Goal: Information Seeking & Learning: Check status

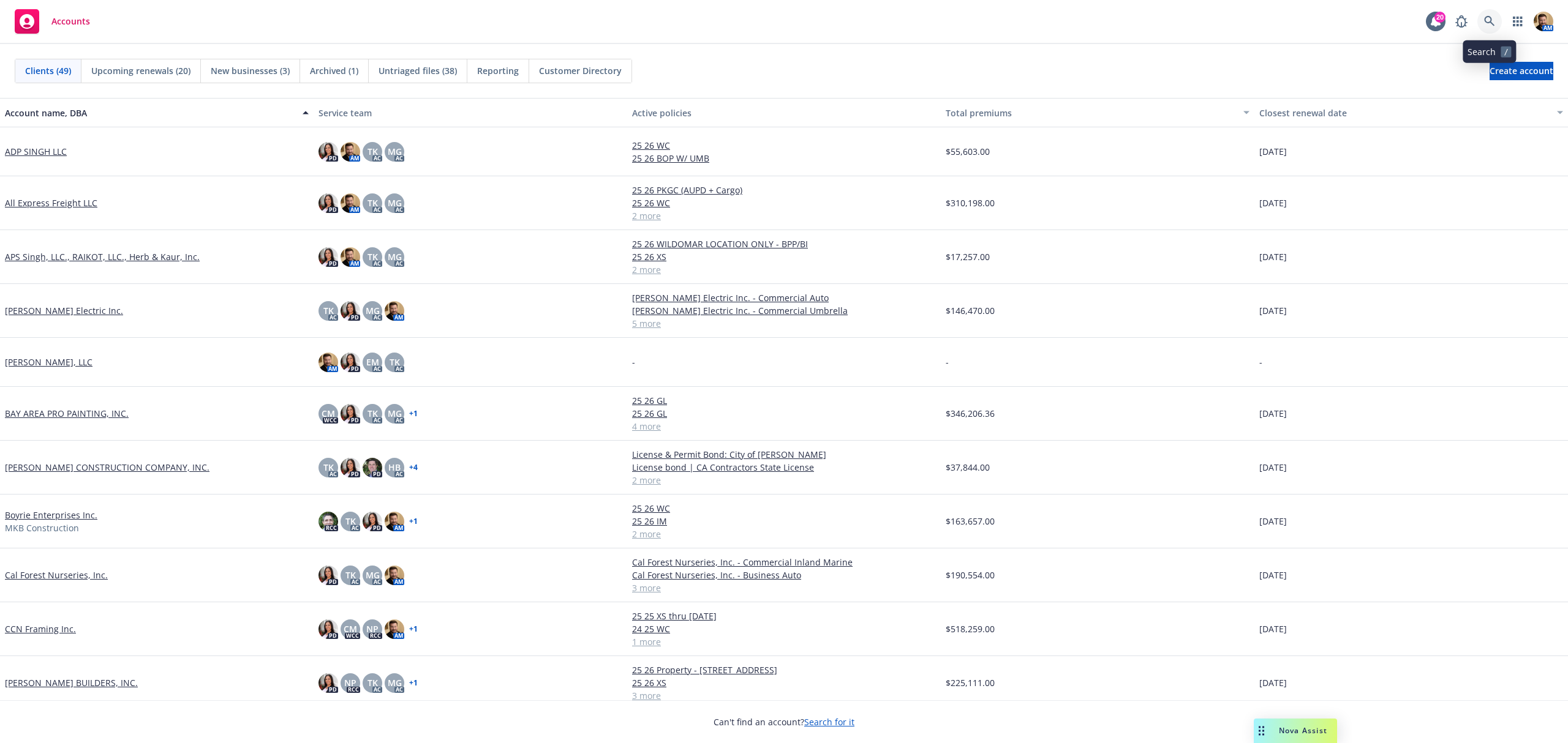
click at [1485, 12] on link at bounding box center [1489, 21] width 24 height 24
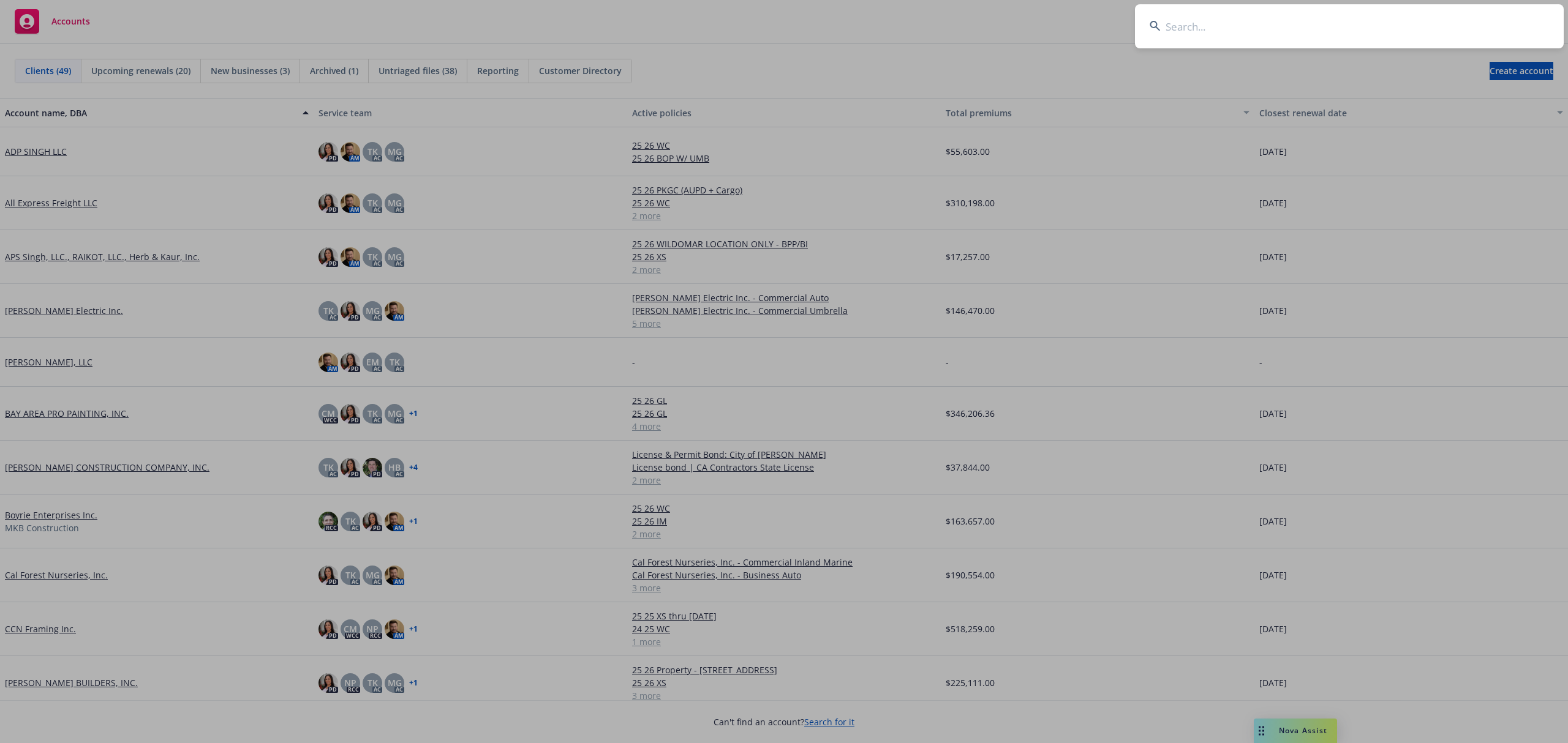
click at [1475, 22] on input at bounding box center [1349, 26] width 429 height 44
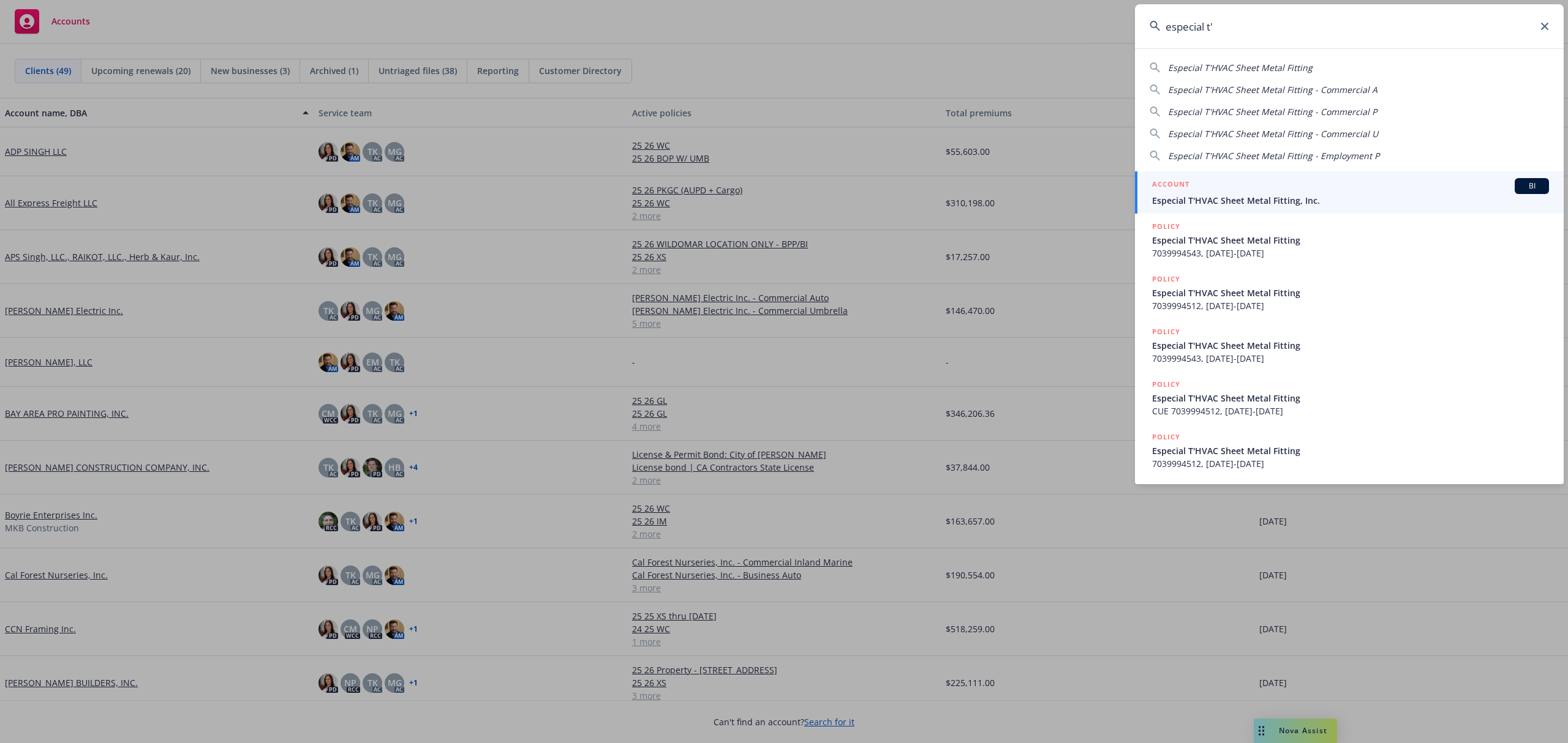
type input "especial t'"
click at [1198, 201] on span "Especial T'HVAC Sheet Metal Fitting, Inc." at bounding box center [1350, 200] width 397 height 13
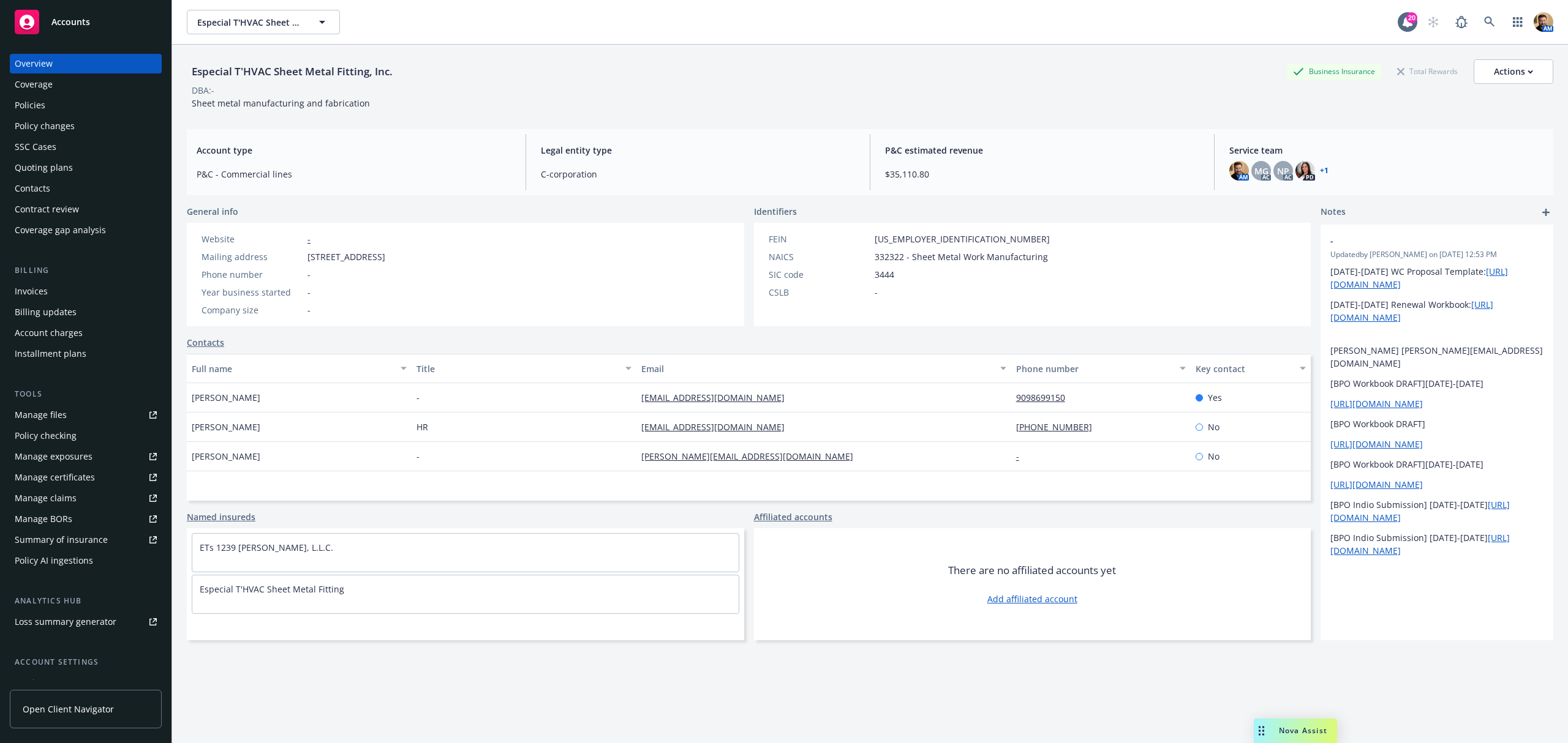
click at [56, 117] on div "Policy changes" at bounding box center [45, 126] width 60 height 20
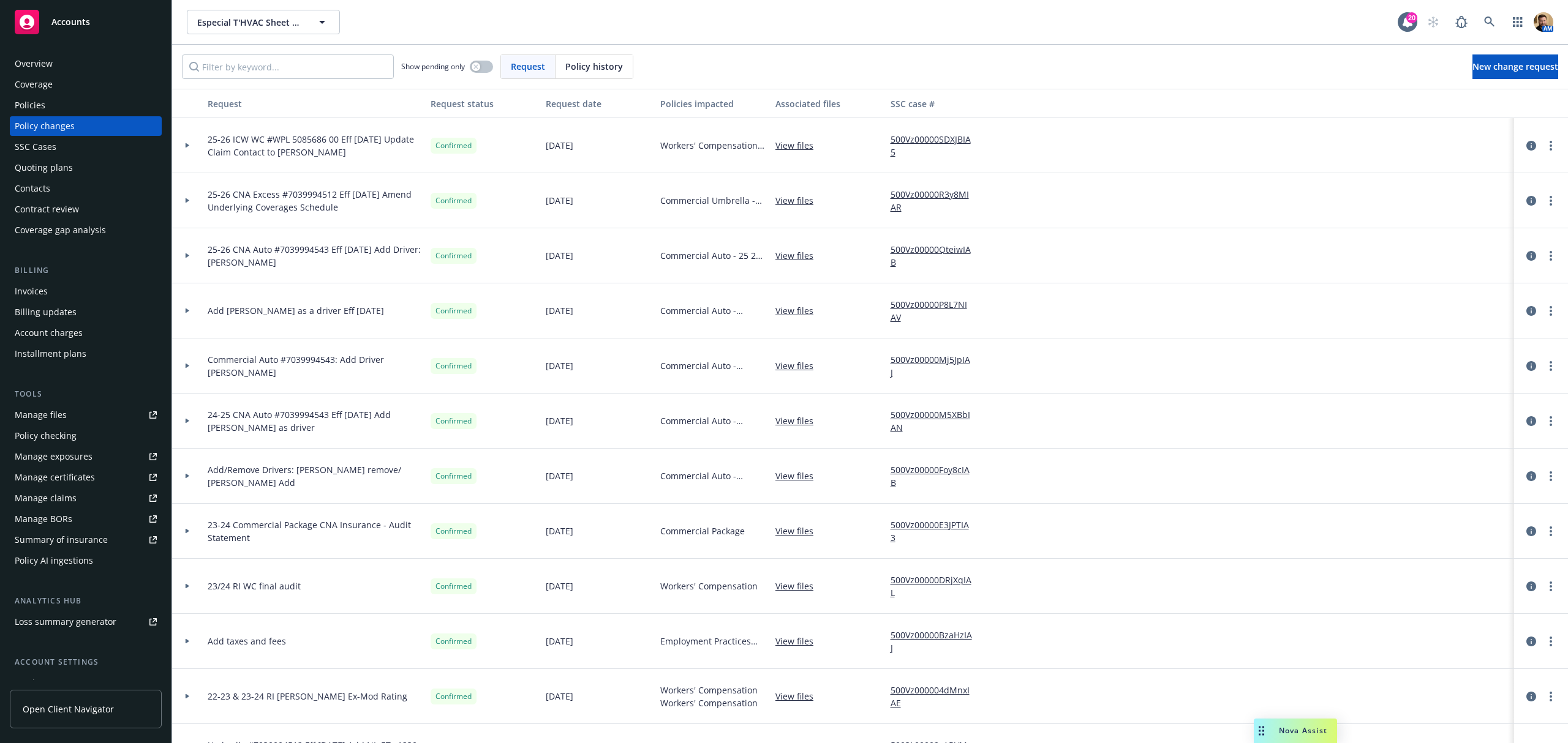
click at [60, 104] on div "Policies" at bounding box center [86, 105] width 142 height 20
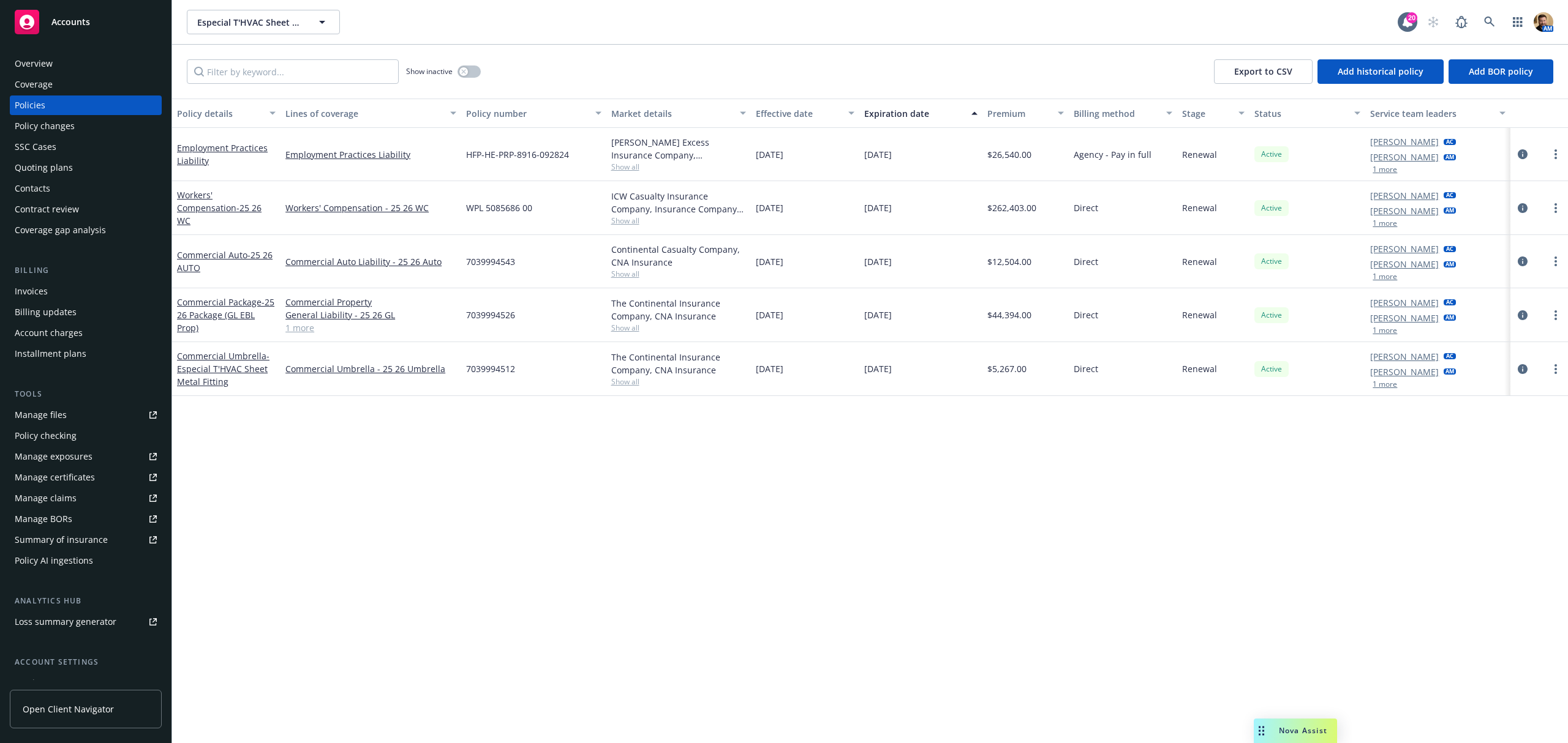
drag, startPoint x: 611, startPoint y: 591, endPoint x: 601, endPoint y: 544, distance: 48.1
click at [611, 591] on div "Policy details Lines of coverage Policy number Market details Effective date Ex…" at bounding box center [870, 421] width 1396 height 644
click at [52, 161] on div "Quoting plans" at bounding box center [44, 168] width 58 height 20
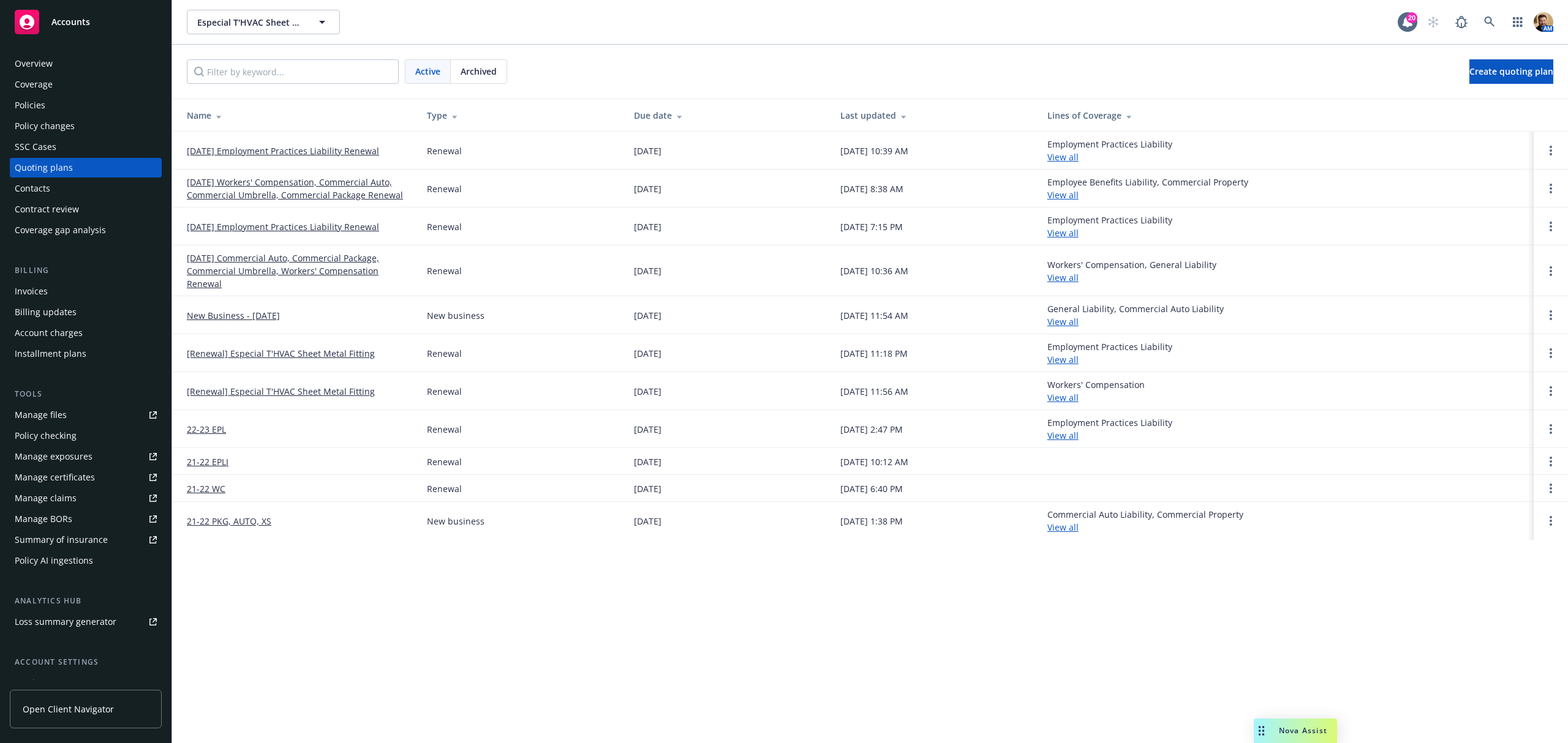
click at [278, 156] on link "09/28/25 Employment Practices Liability Renewal" at bounding box center [283, 151] width 192 height 13
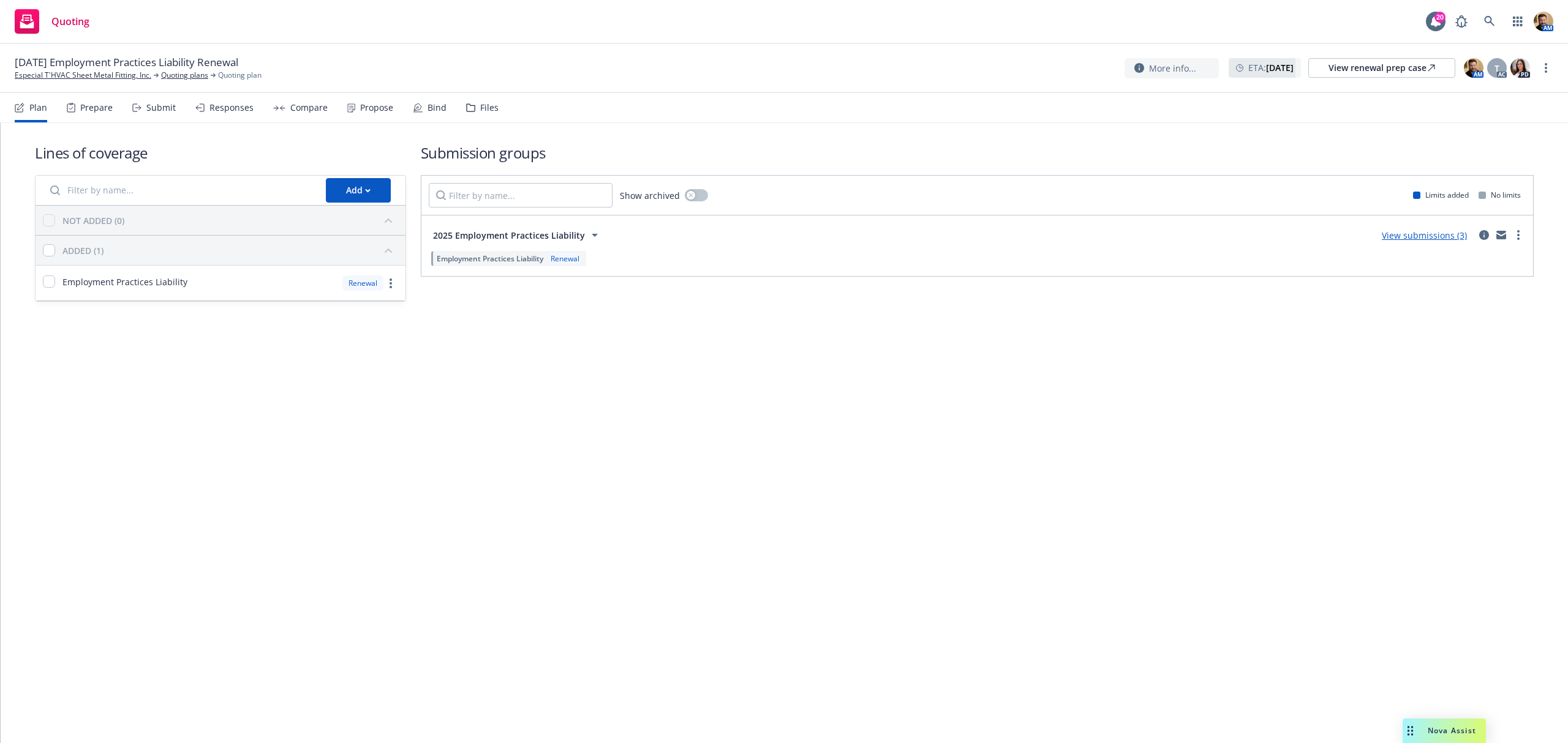
click at [236, 108] on div "Responses" at bounding box center [231, 108] width 44 height 10
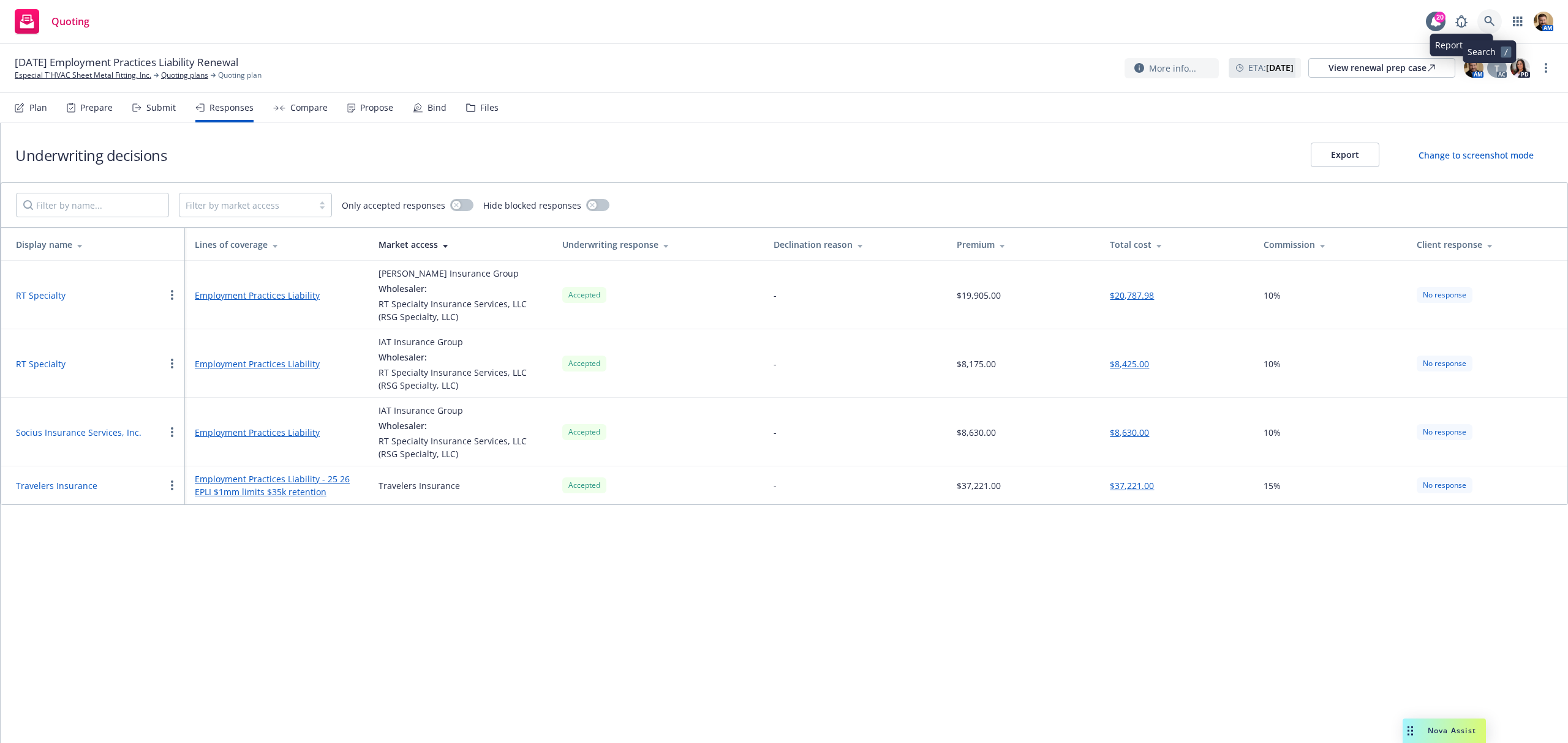
click at [1493, 22] on icon at bounding box center [1489, 21] width 11 height 11
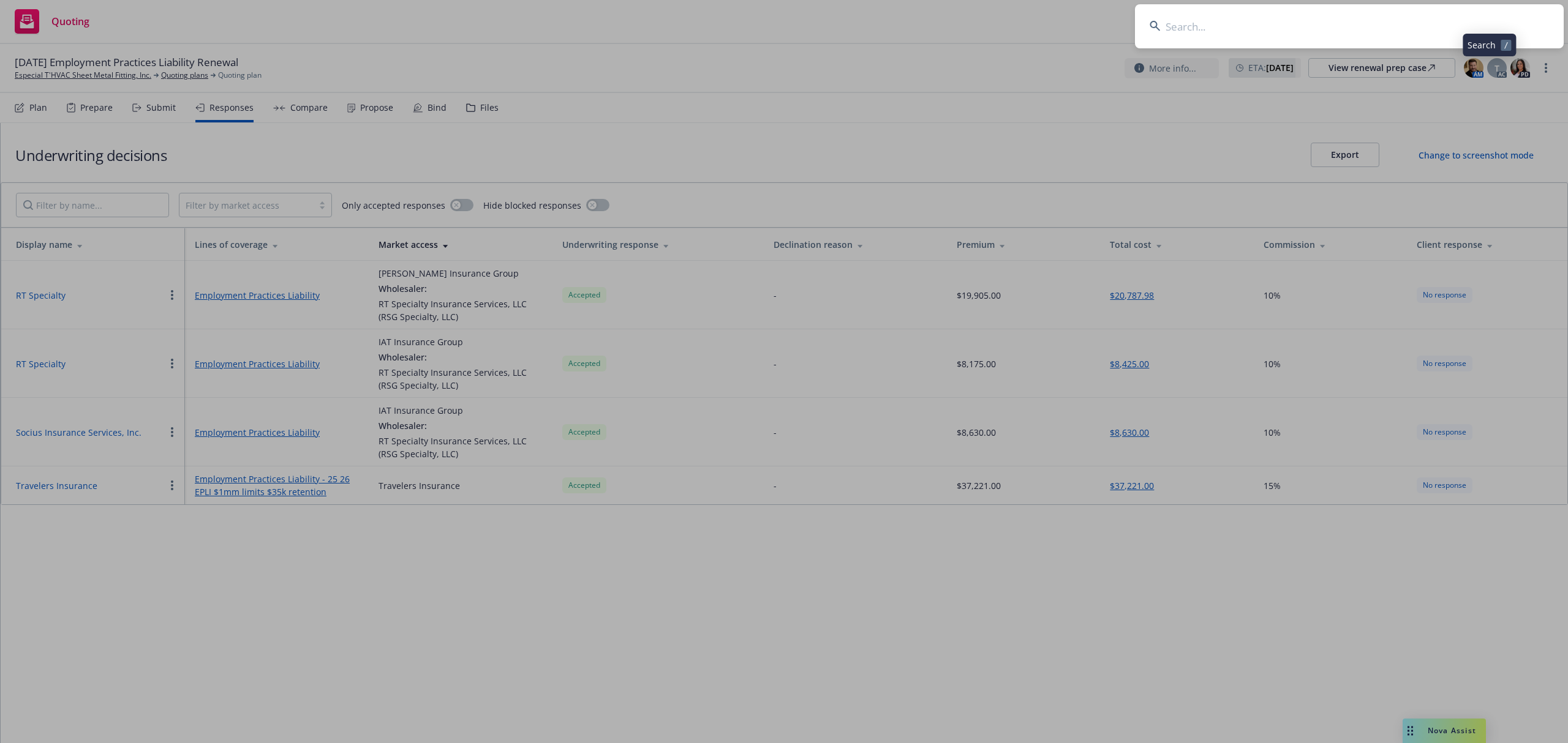
click at [1436, 32] on input at bounding box center [1349, 26] width 429 height 44
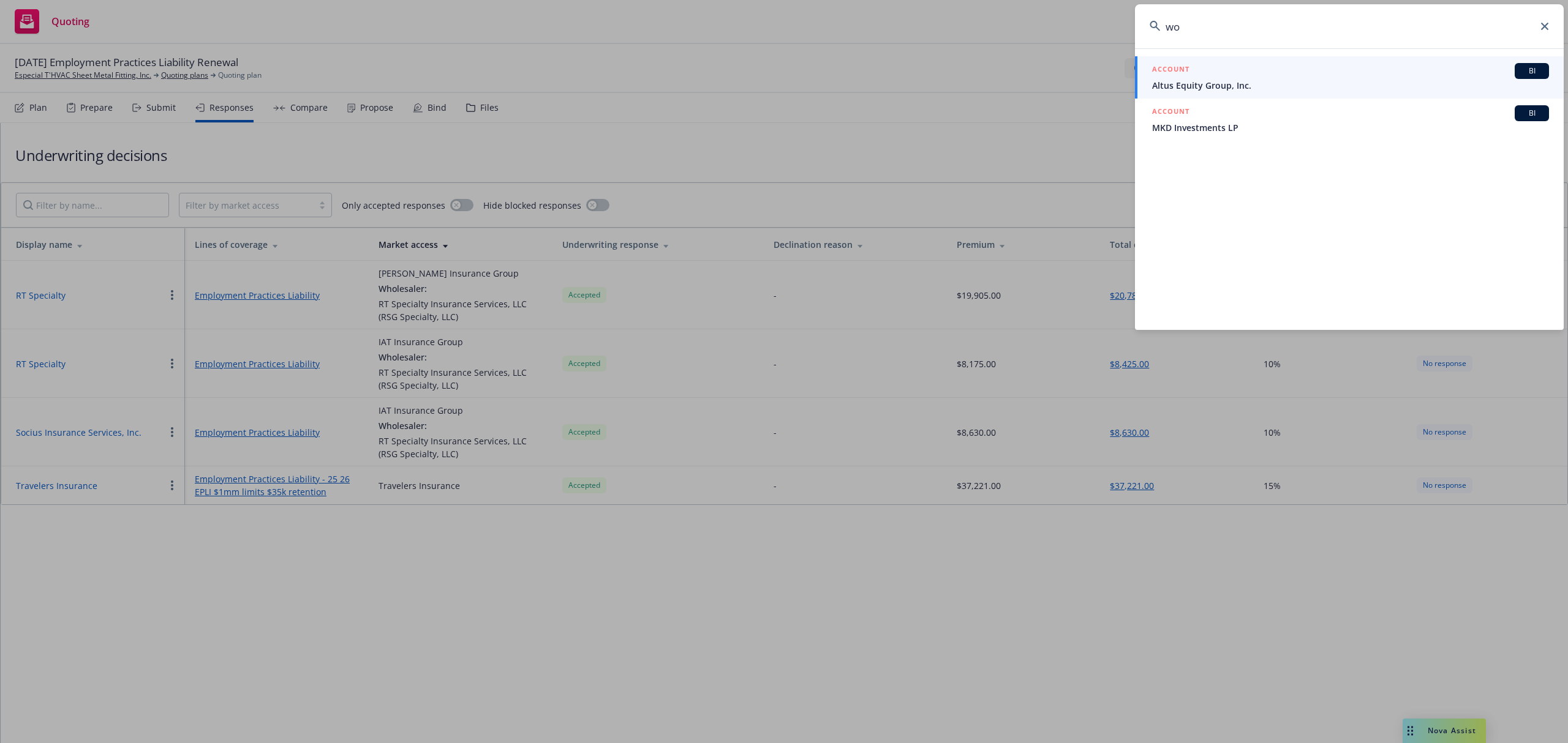
type input "w"
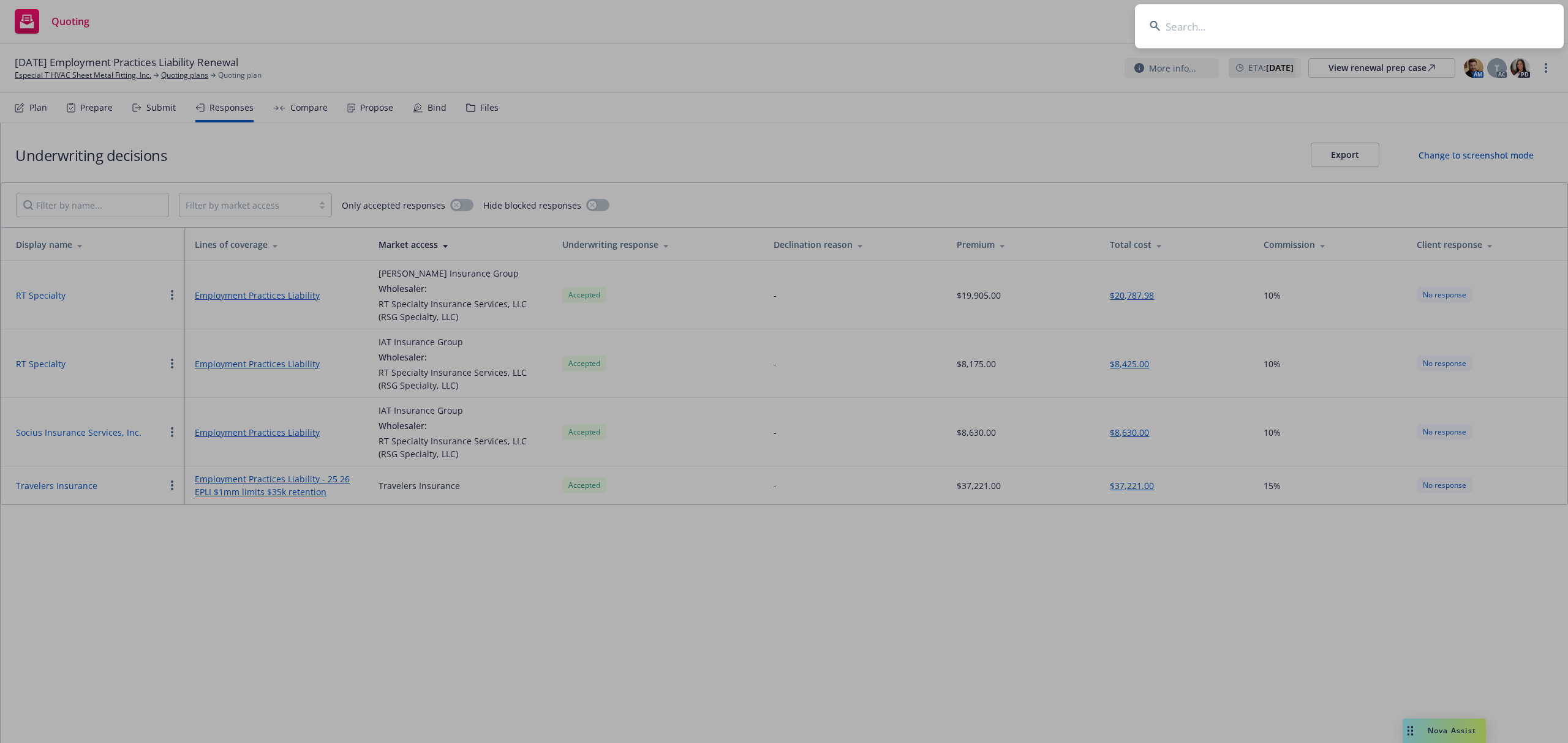
click at [1250, 29] on input at bounding box center [1349, 26] width 429 height 44
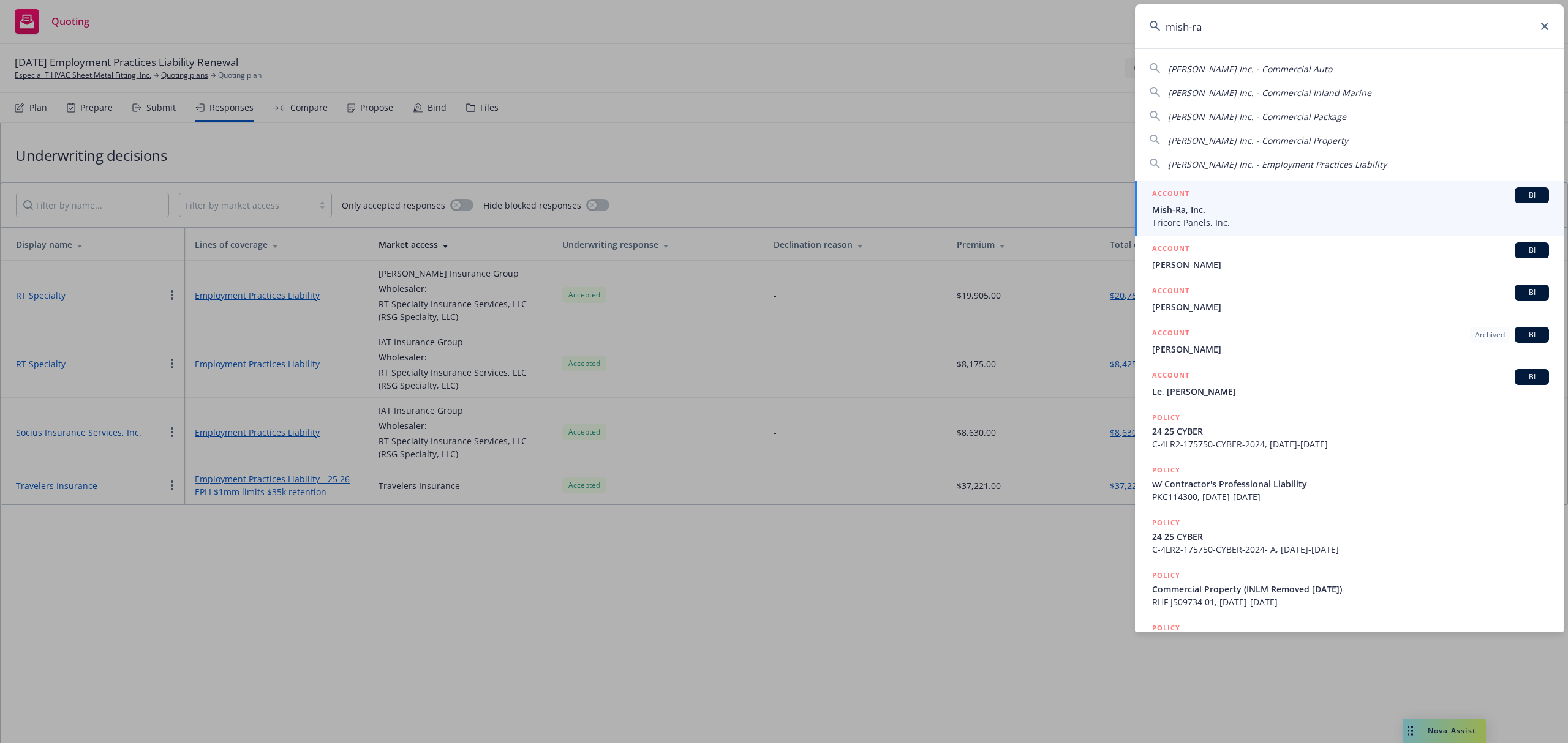
type input "mish-ra"
click at [1169, 224] on span "Tricore Panels, Inc." at bounding box center [1350, 222] width 397 height 13
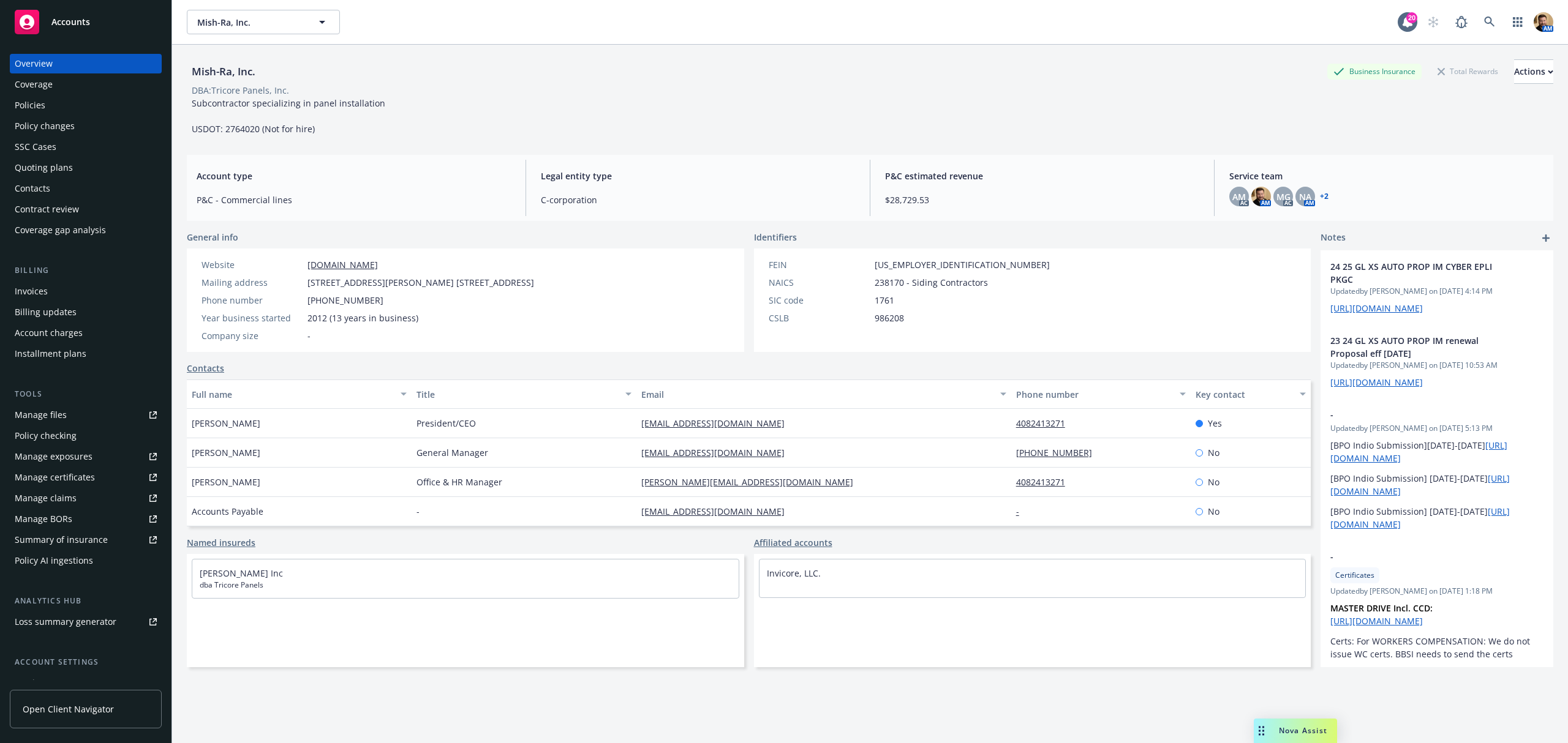
click at [42, 106] on div "Policies" at bounding box center [30, 105] width 31 height 20
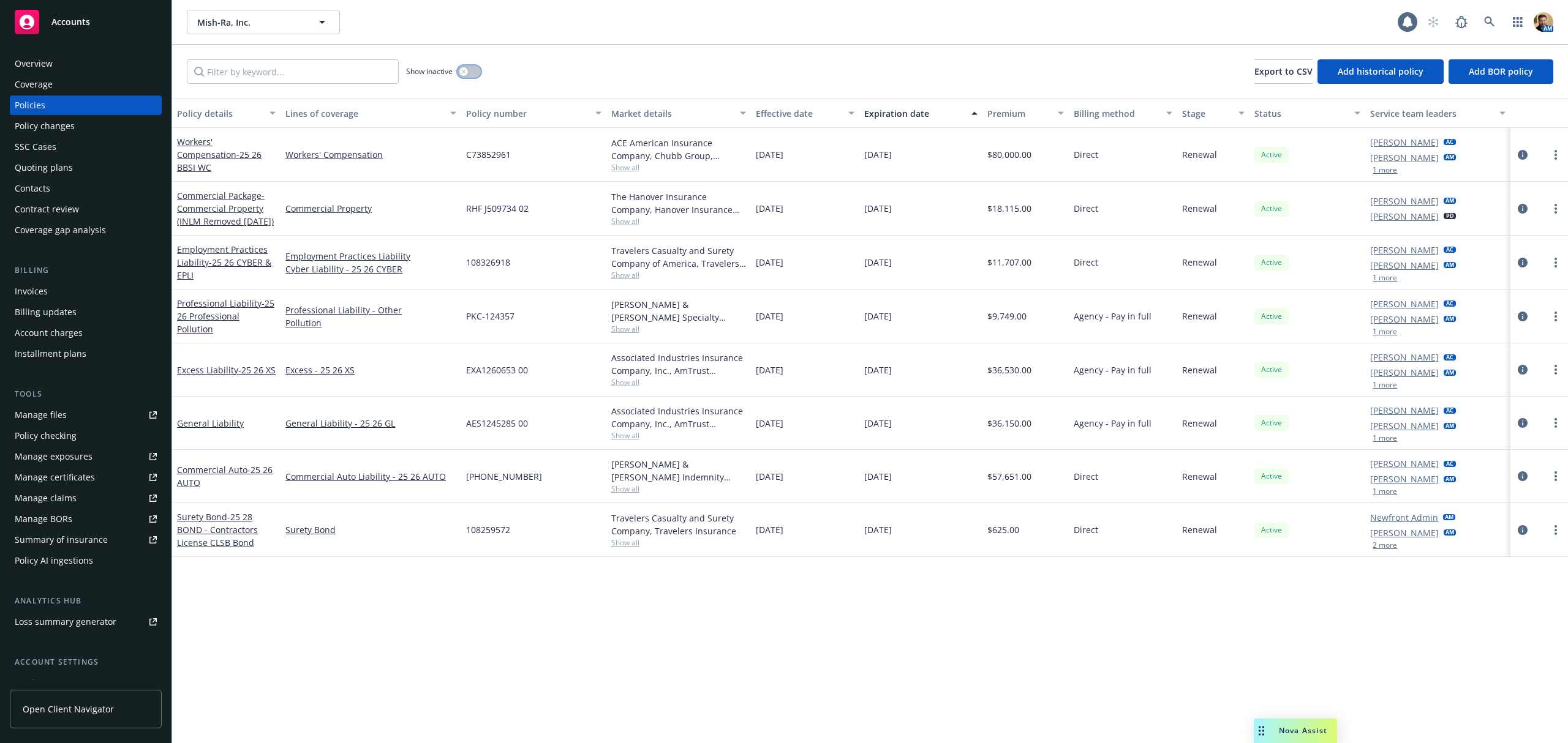
click at [468, 67] on button "button" at bounding box center [469, 71] width 23 height 12
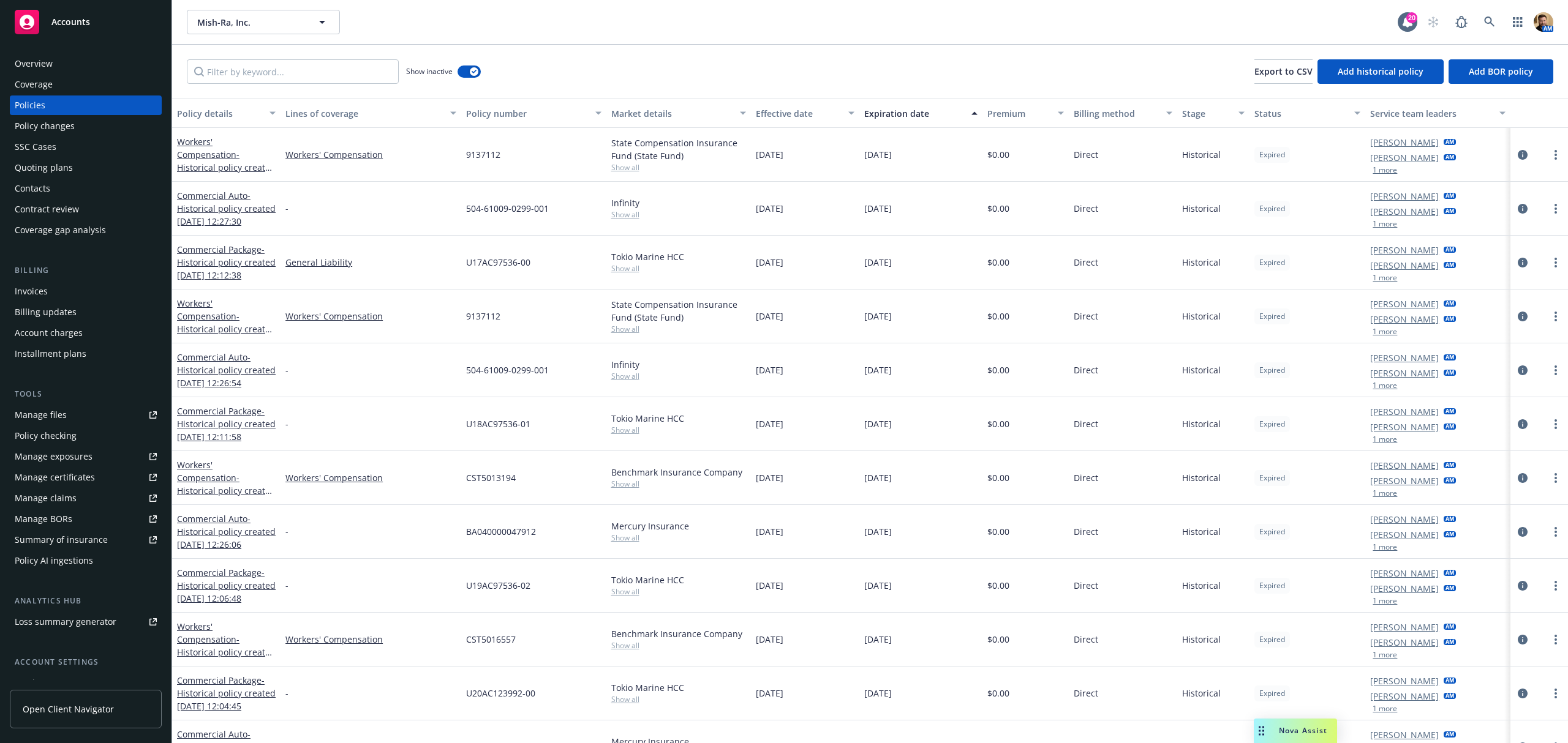
click at [317, 111] on div "Lines of coverage" at bounding box center [364, 113] width 158 height 13
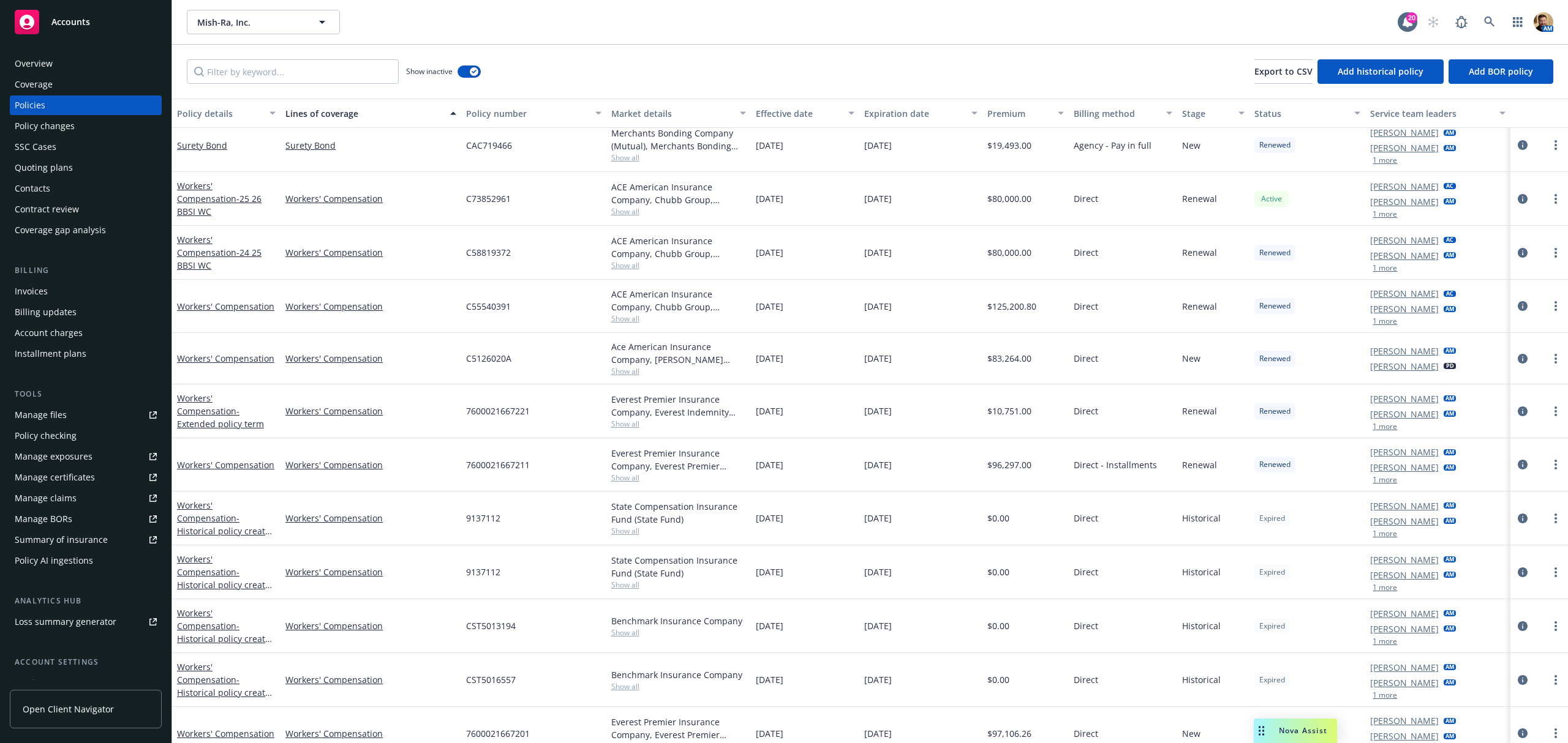
scroll to position [2773, 0]
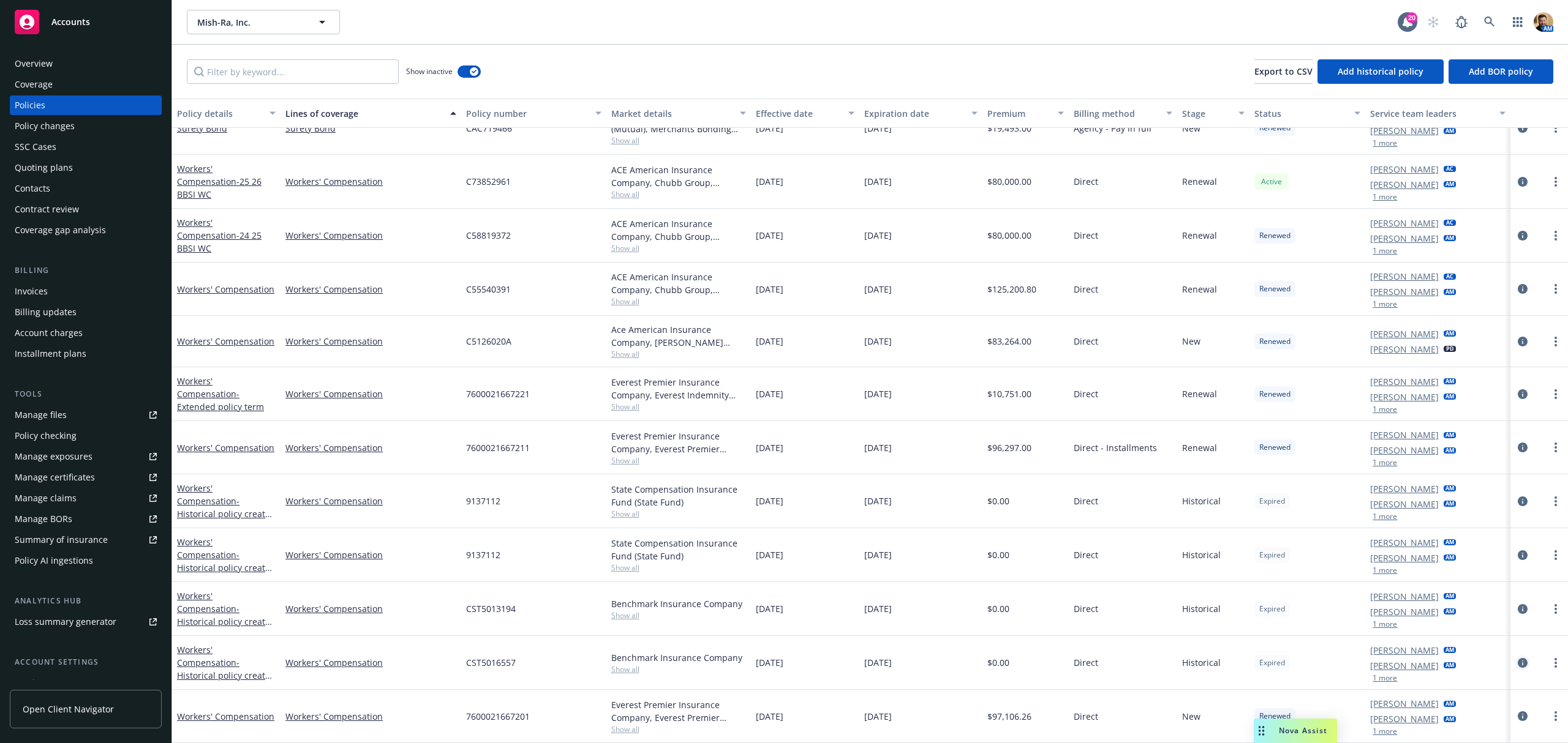
click at [1517, 664] on icon "circleInformation" at bounding box center [1522, 662] width 10 height 10
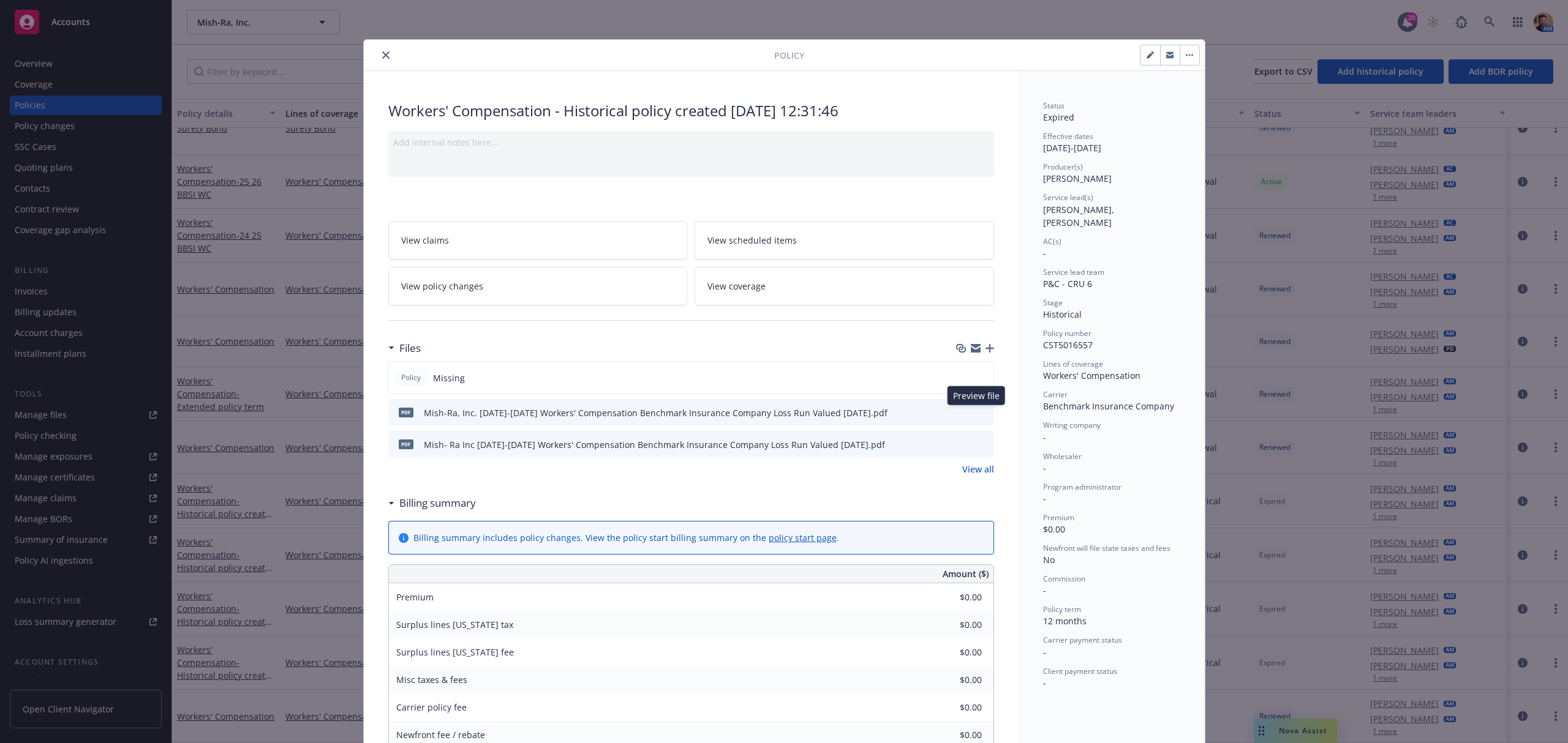
click at [977, 410] on icon "preview file" at bounding box center [982, 412] width 11 height 8
click at [382, 54] on icon "close" at bounding box center [385, 54] width 7 height 7
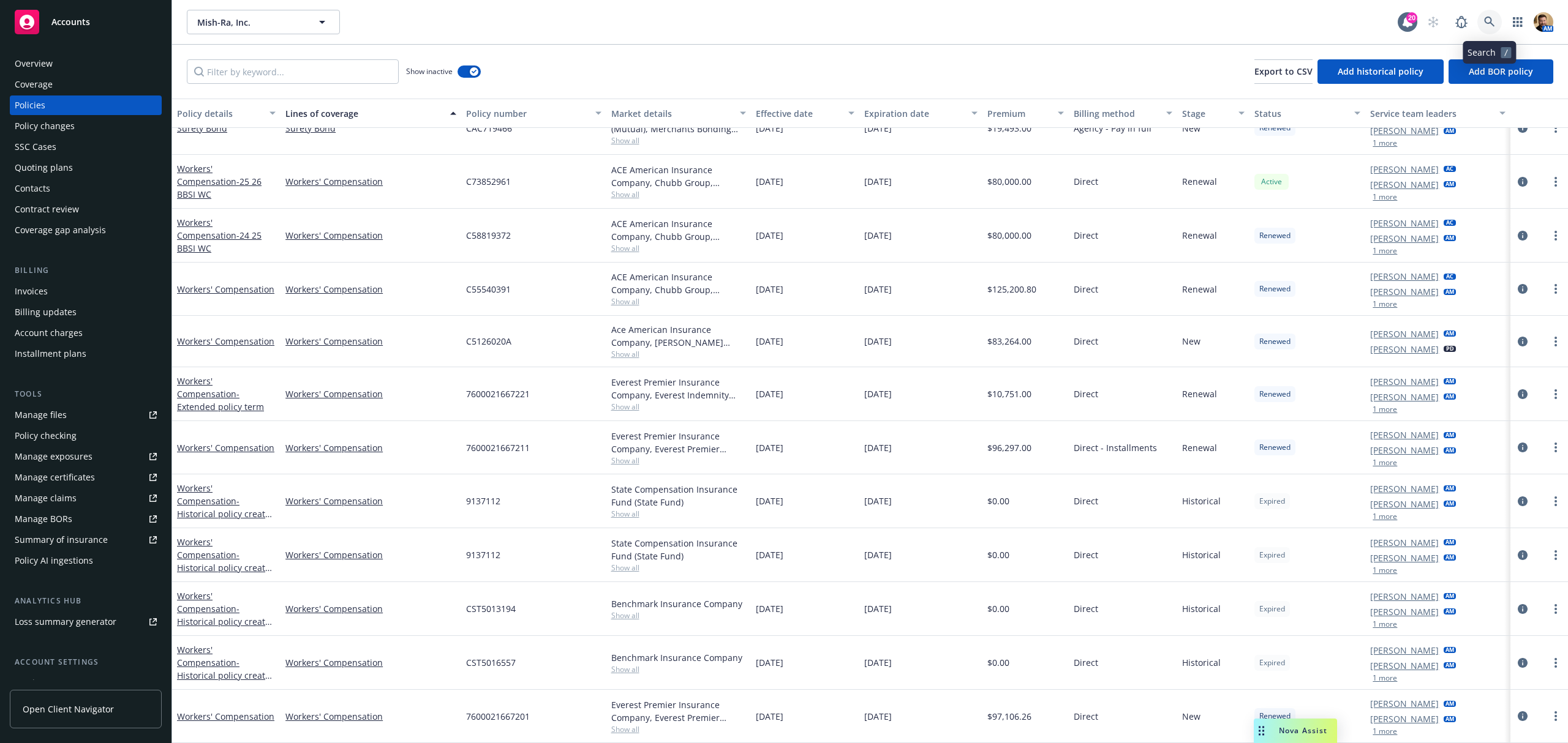
click at [1487, 22] on icon at bounding box center [1489, 22] width 11 height 11
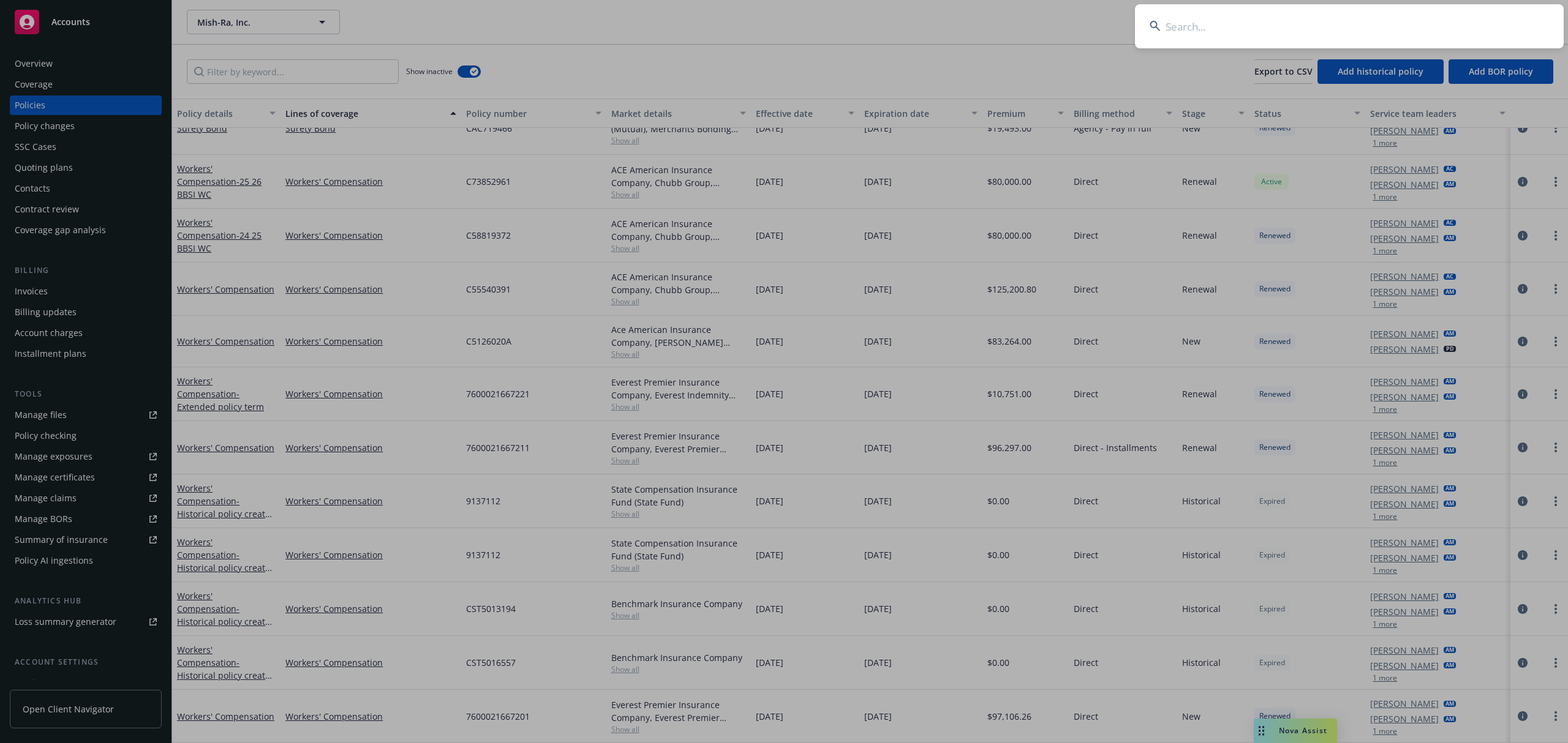
click at [1471, 27] on input at bounding box center [1349, 26] width 429 height 44
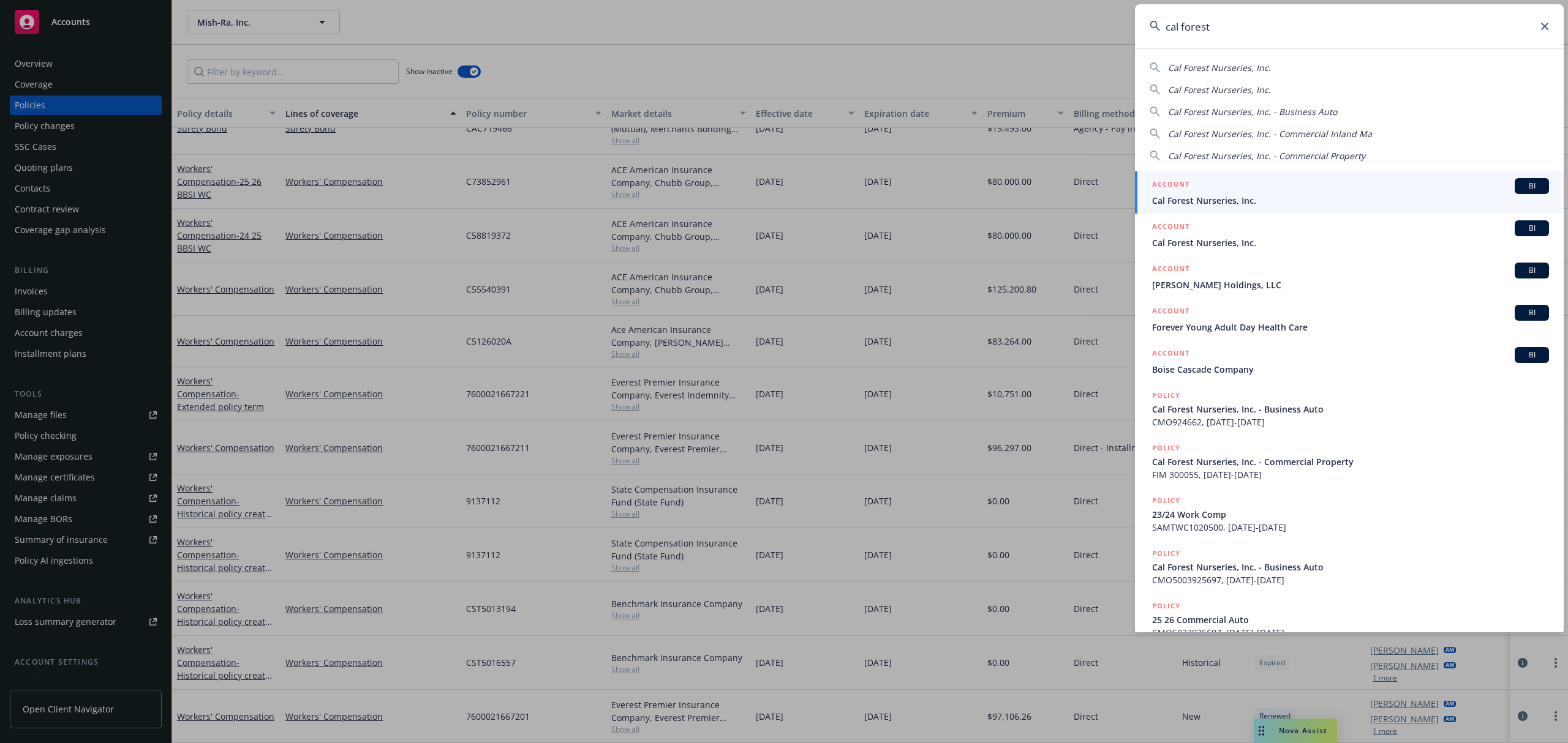
type input "cal forest"
click at [1209, 200] on span "Cal Forest Nurseries, Inc." at bounding box center [1350, 200] width 397 height 13
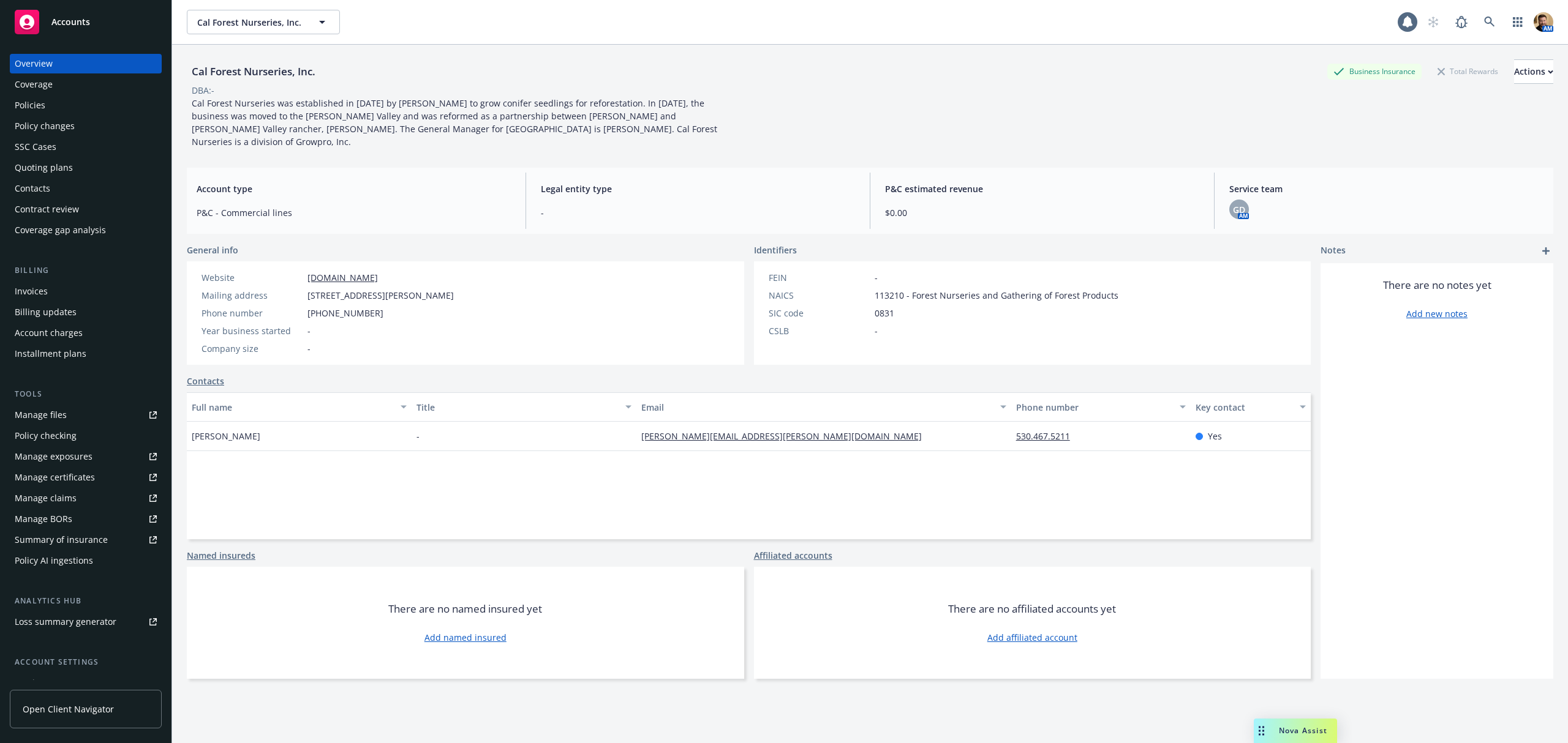
click at [74, 170] on div "Quoting plans" at bounding box center [86, 168] width 142 height 20
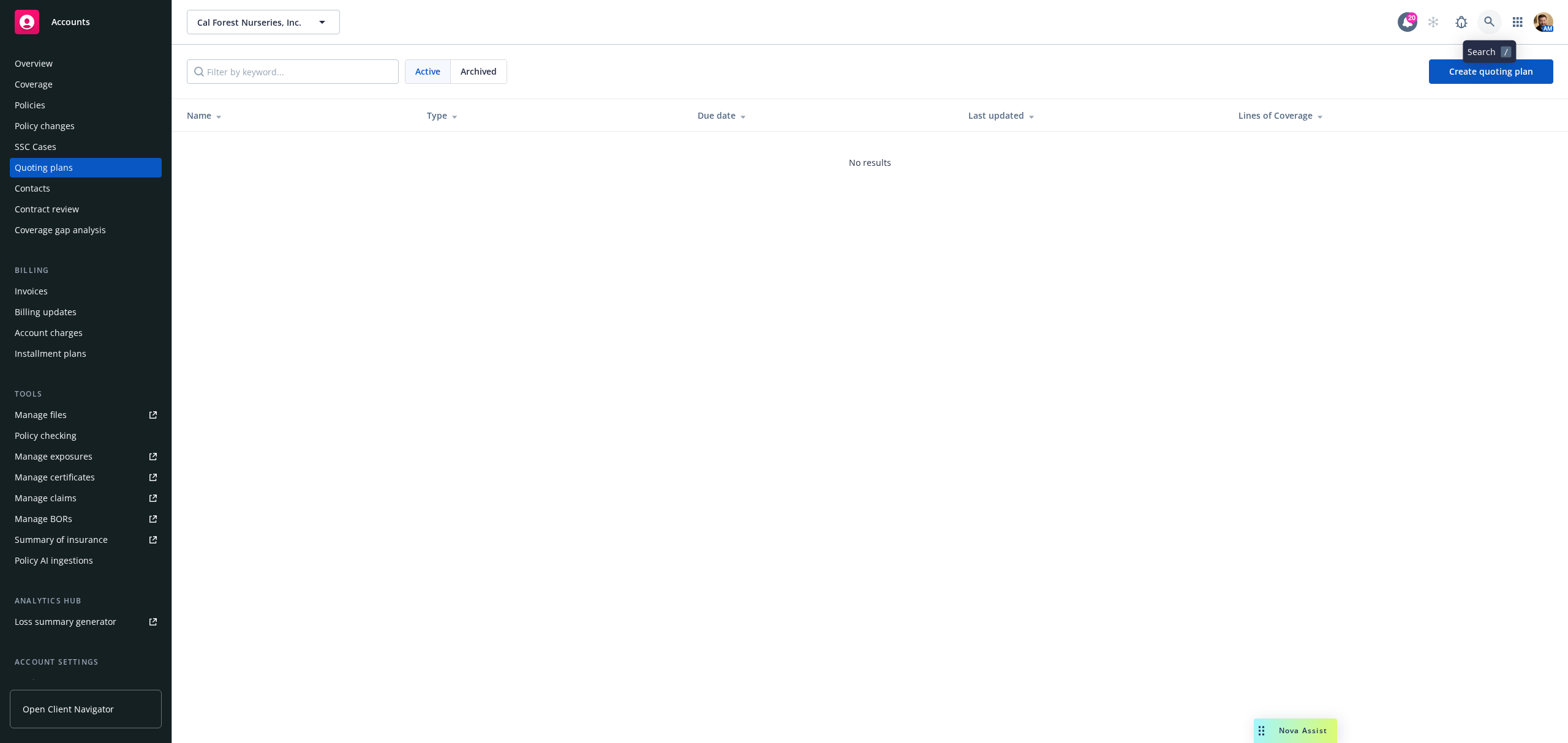
click at [1490, 18] on icon at bounding box center [1489, 22] width 10 height 10
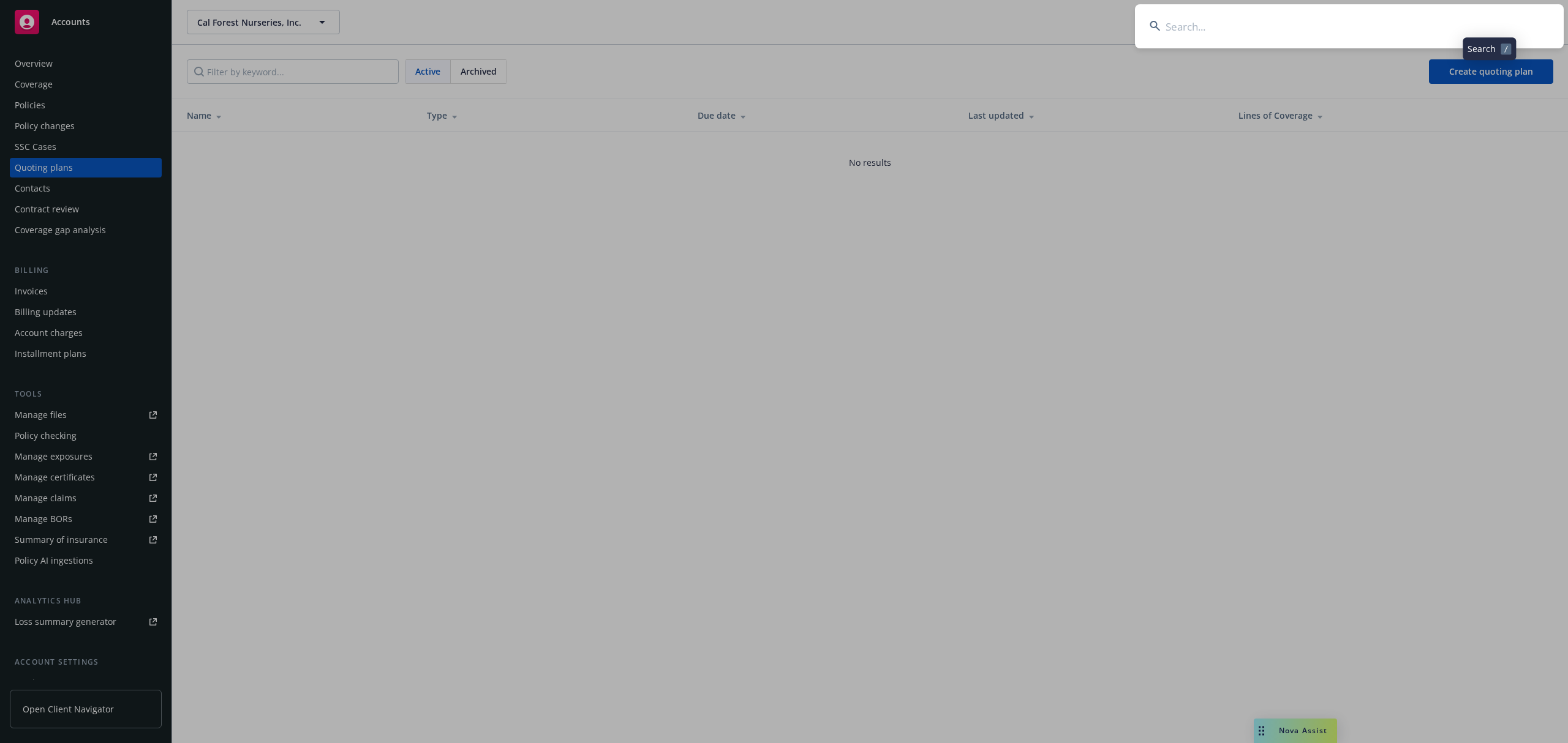
click at [1464, 27] on input at bounding box center [1349, 26] width 429 height 44
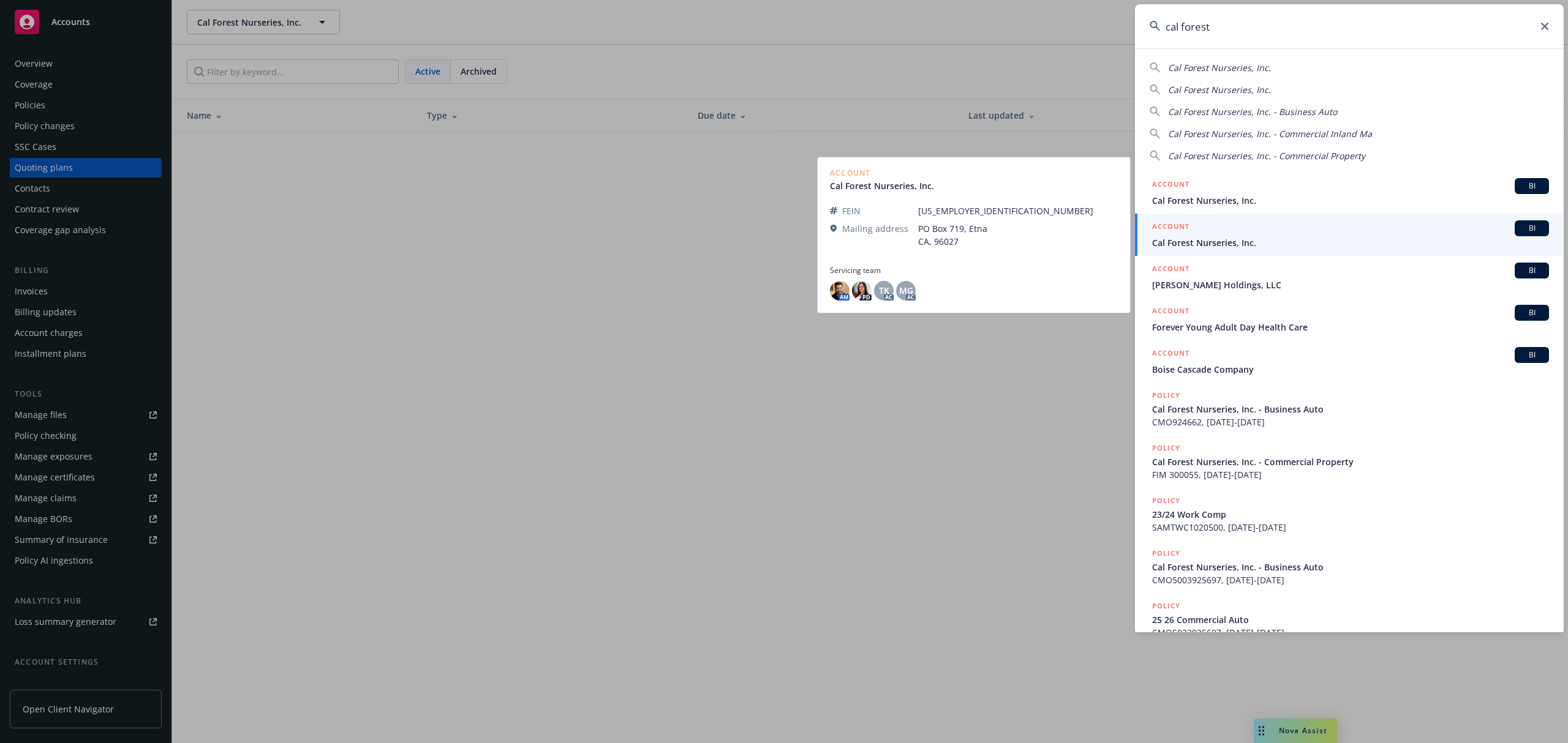
type input "cal forest"
click at [1196, 236] on span "Cal Forest Nurseries, Inc." at bounding box center [1350, 243] width 397 height 13
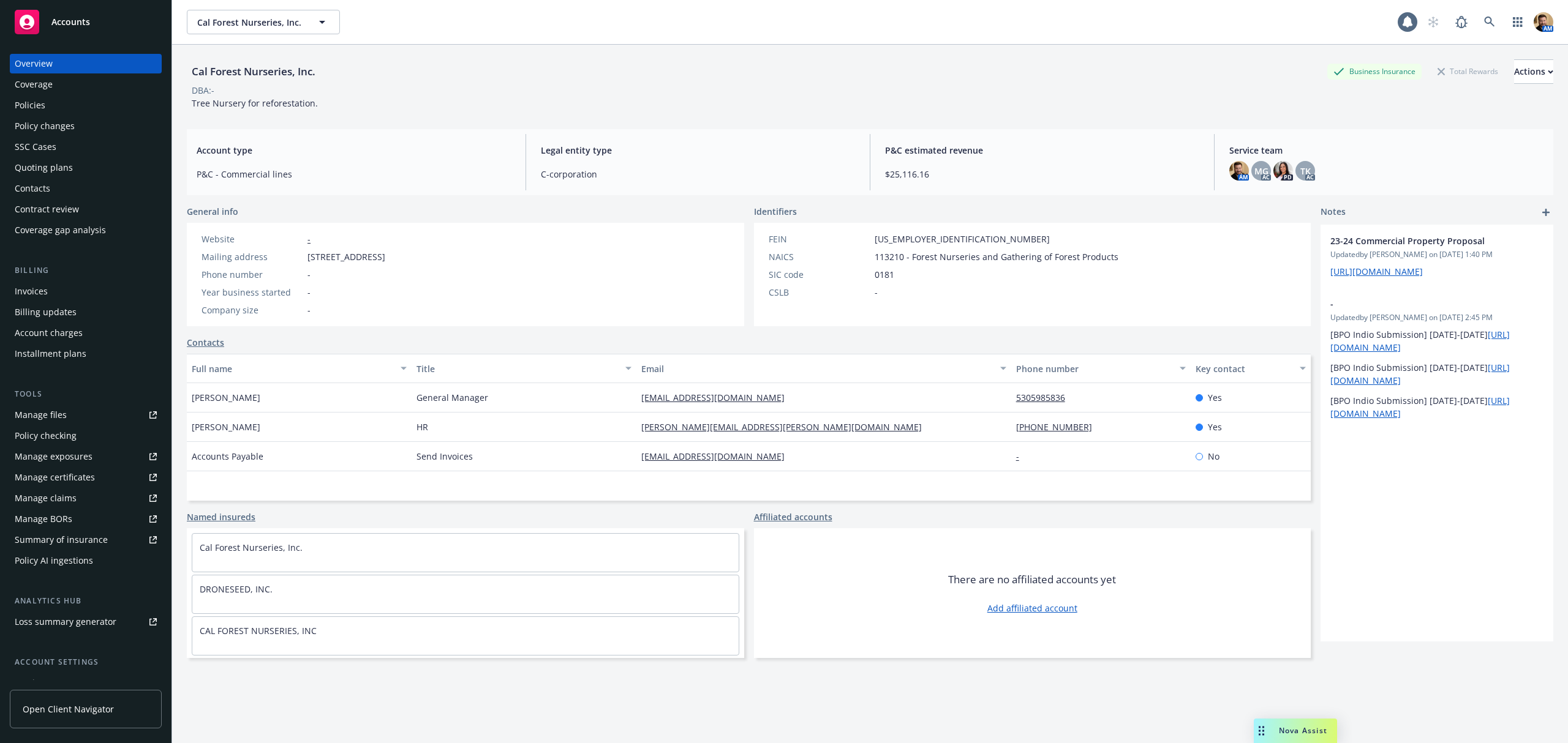
click at [35, 170] on div "Quoting plans" at bounding box center [44, 168] width 58 height 20
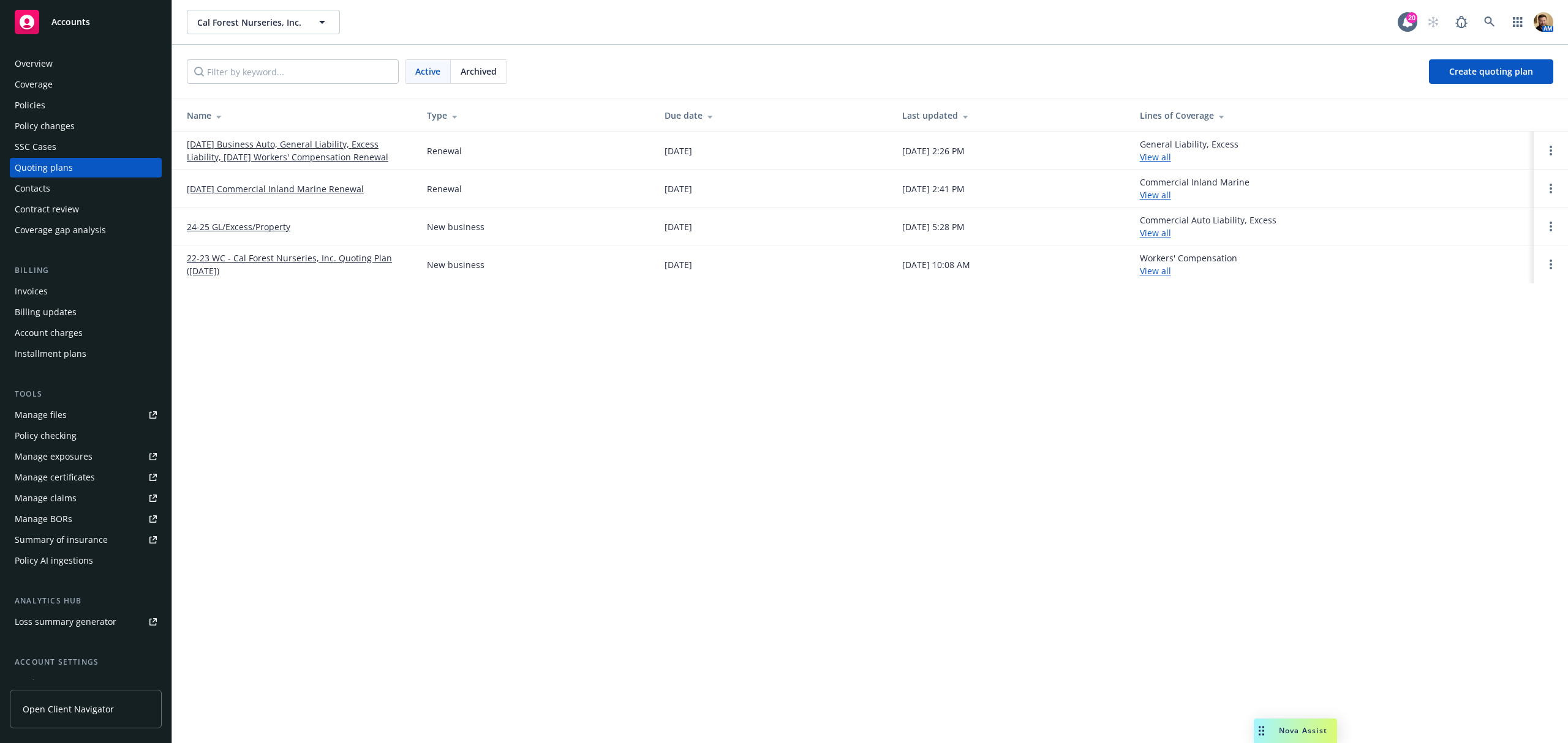
click at [260, 155] on link "10/17/25 Business Auto, General Liability, Excess Liability, 10/28/25 Workers' …" at bounding box center [297, 151] width 220 height 26
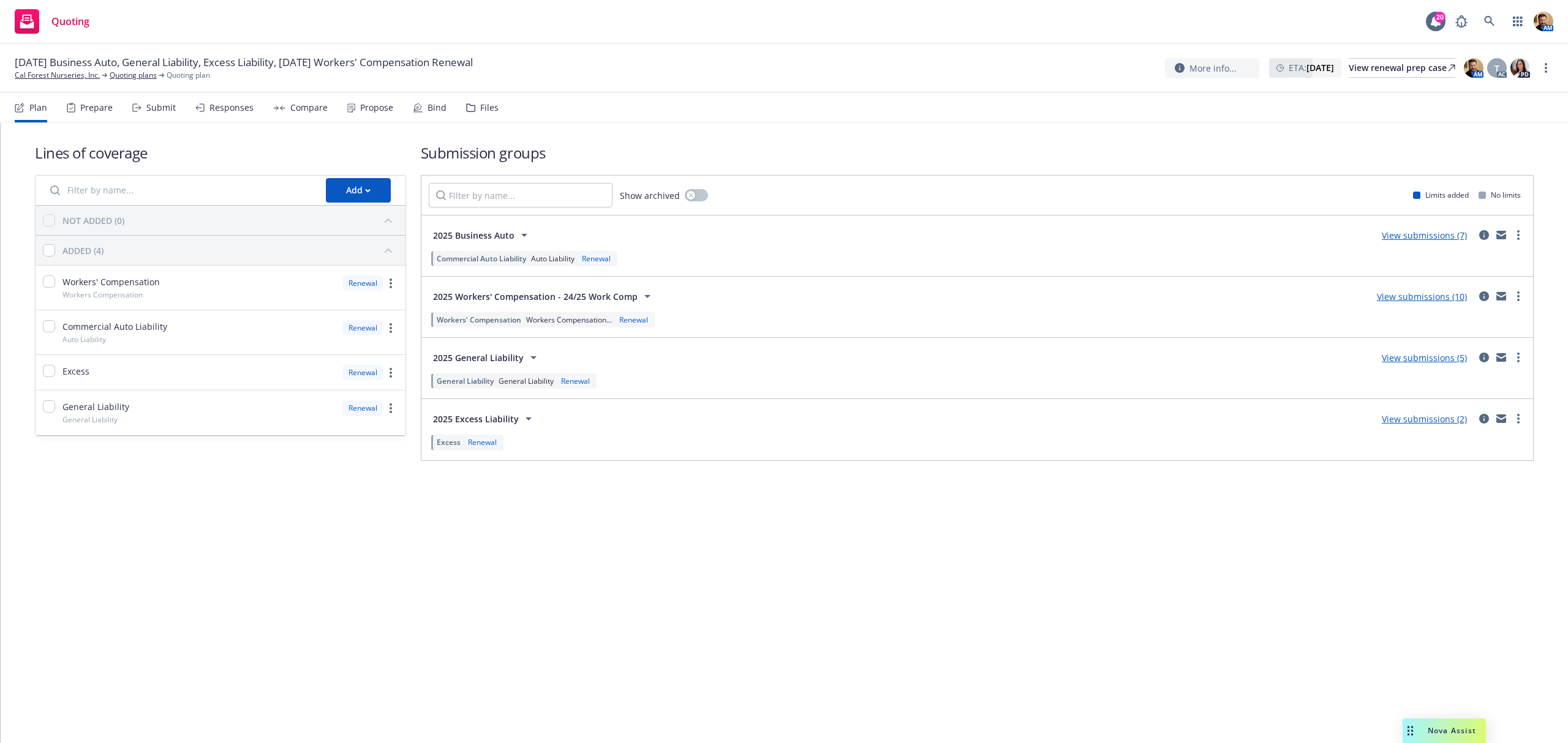
click at [154, 106] on div "Submit" at bounding box center [161, 108] width 29 height 10
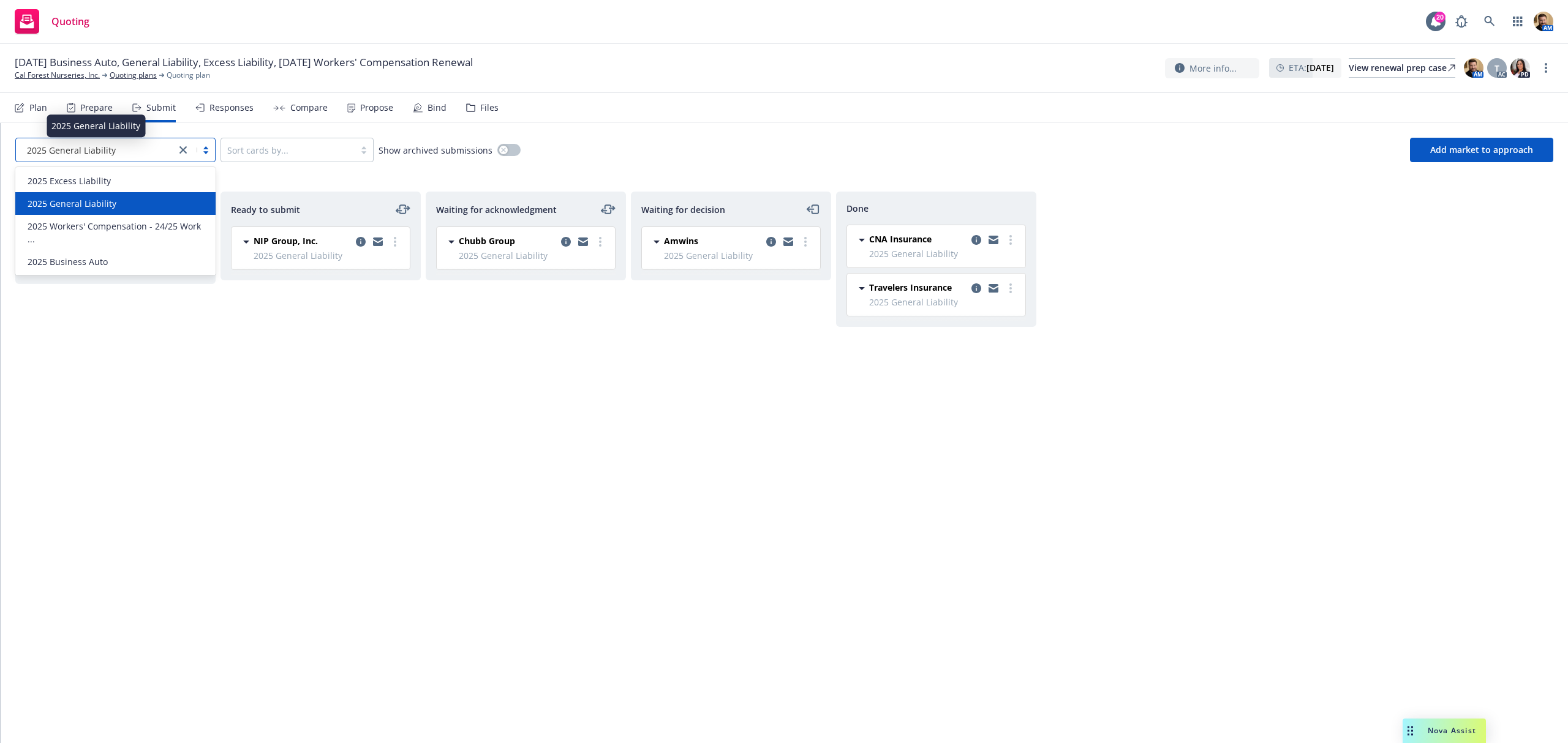
click at [123, 152] on div "2025 General Liability" at bounding box center [95, 151] width 147 height 13
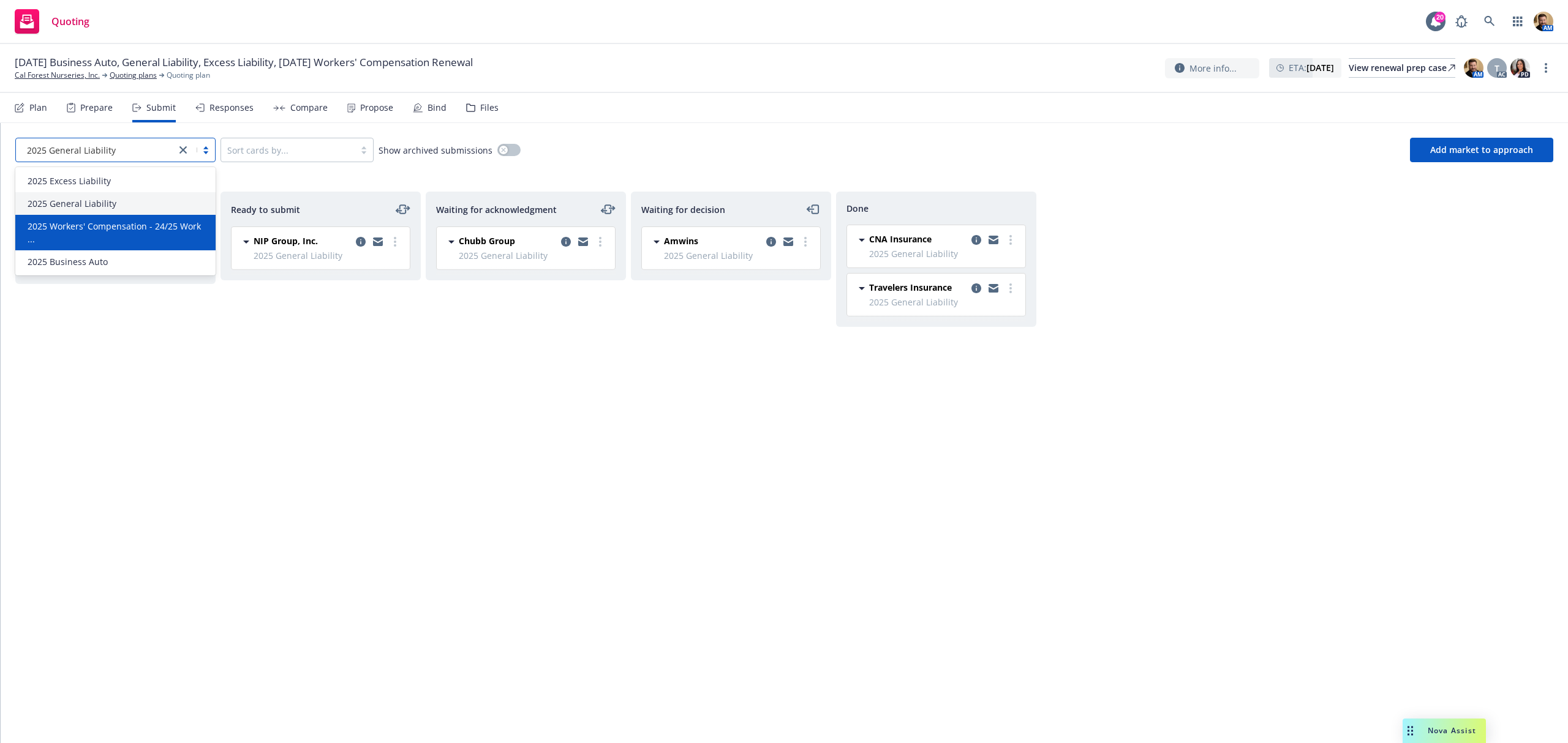
click at [106, 223] on span "2025 Workers' Compensation - 24/25 Work ..." at bounding box center [118, 233] width 181 height 26
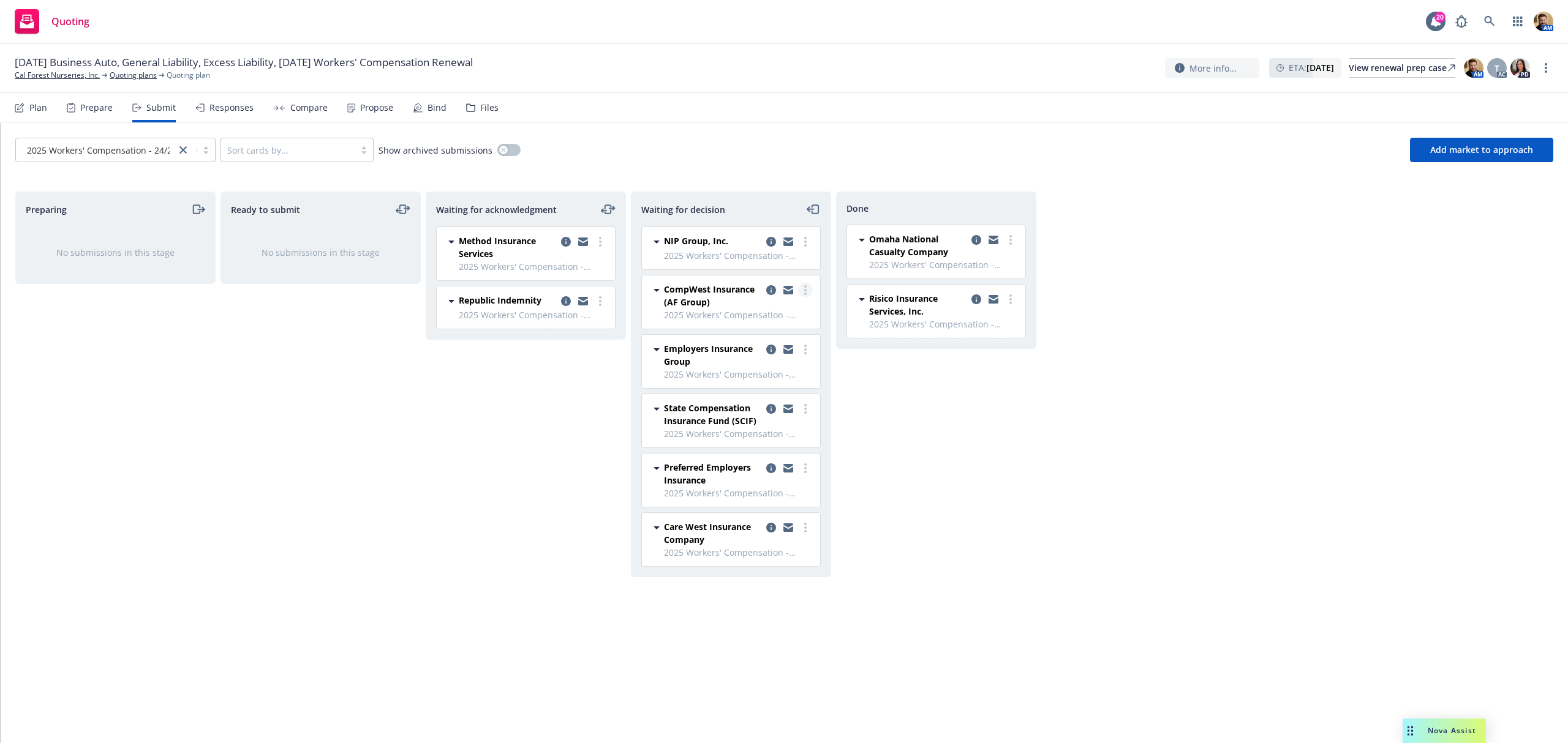
click at [806, 291] on circle "more" at bounding box center [805, 290] width 3 height 3
click at [770, 442] on span "Copy logging email" at bounding box center [743, 439] width 107 height 12
click at [1490, 18] on icon at bounding box center [1489, 21] width 10 height 10
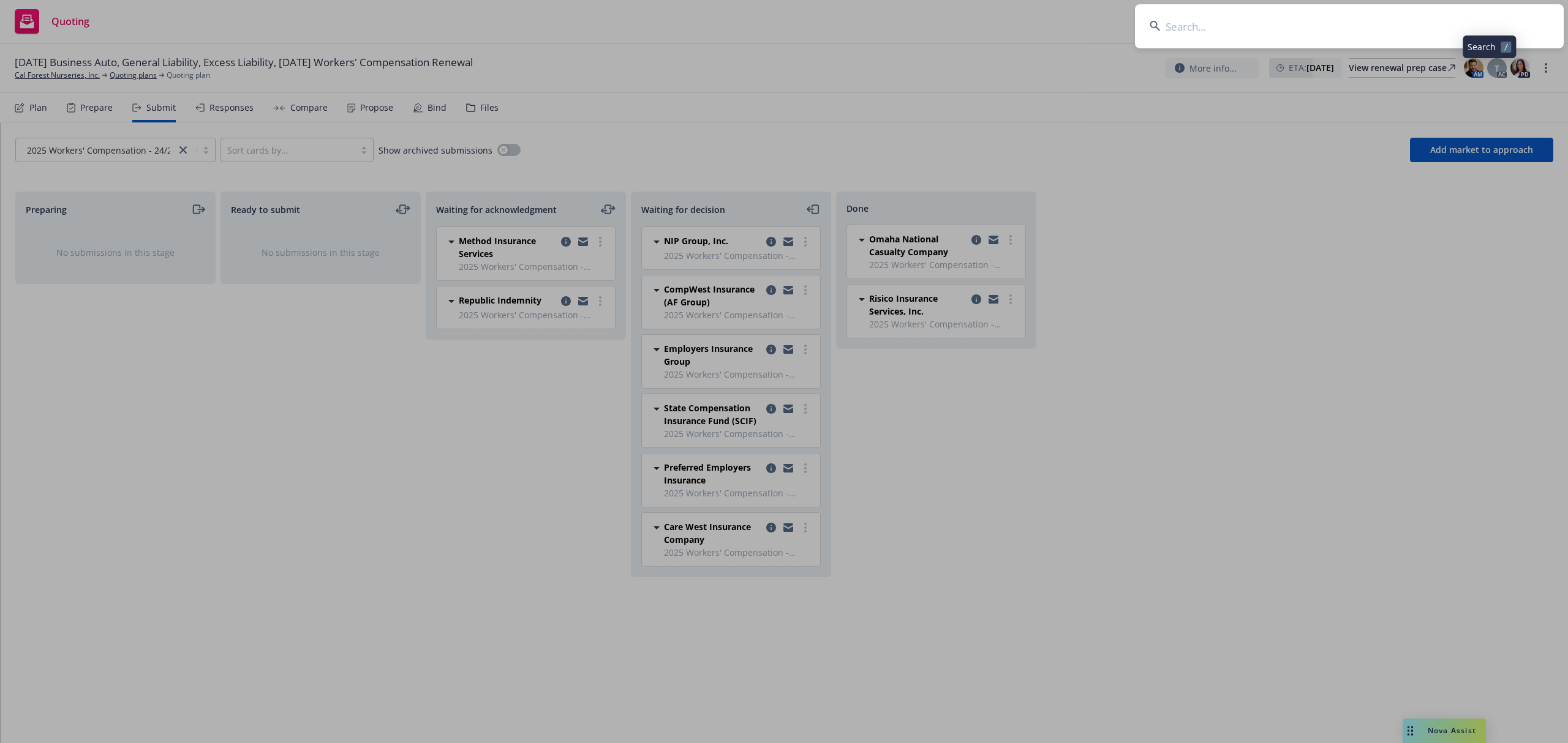
click at [1471, 26] on input at bounding box center [1349, 26] width 429 height 44
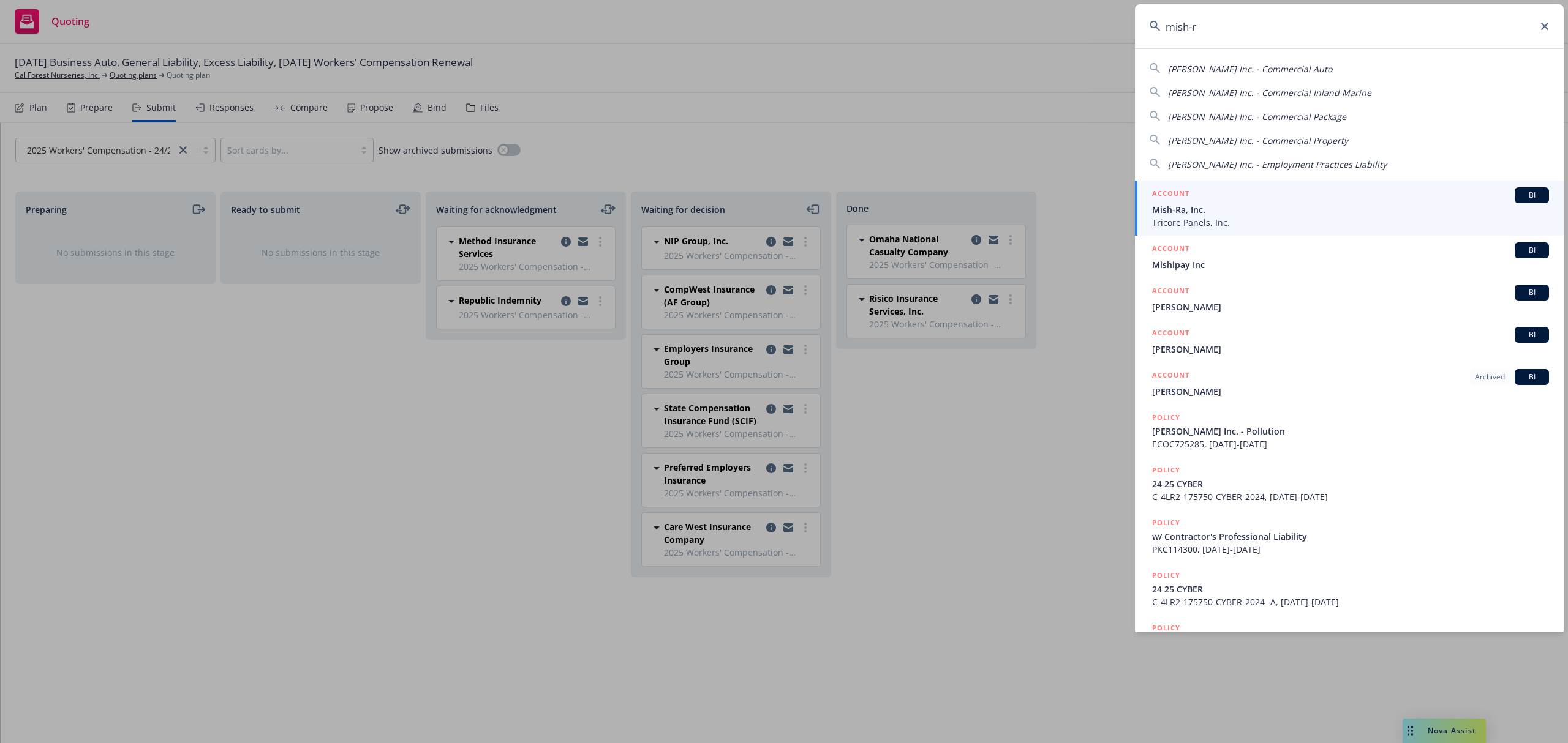
type input "mish-ra"
click at [1175, 216] on span "Tricore Panels, Inc." at bounding box center [1350, 222] width 397 height 13
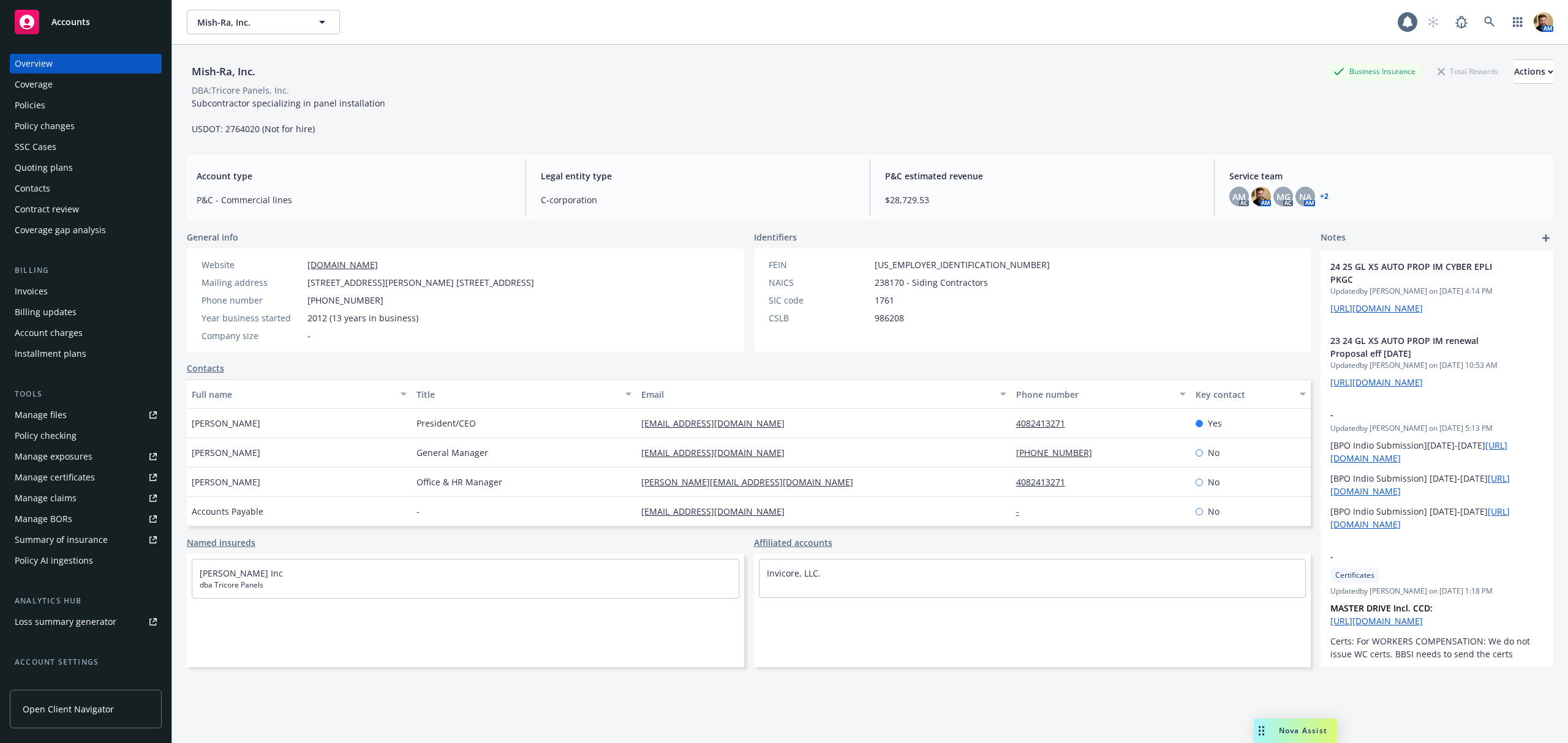
click at [51, 106] on div "Policies" at bounding box center [86, 105] width 142 height 20
